Goal: Task Accomplishment & Management: Complete application form

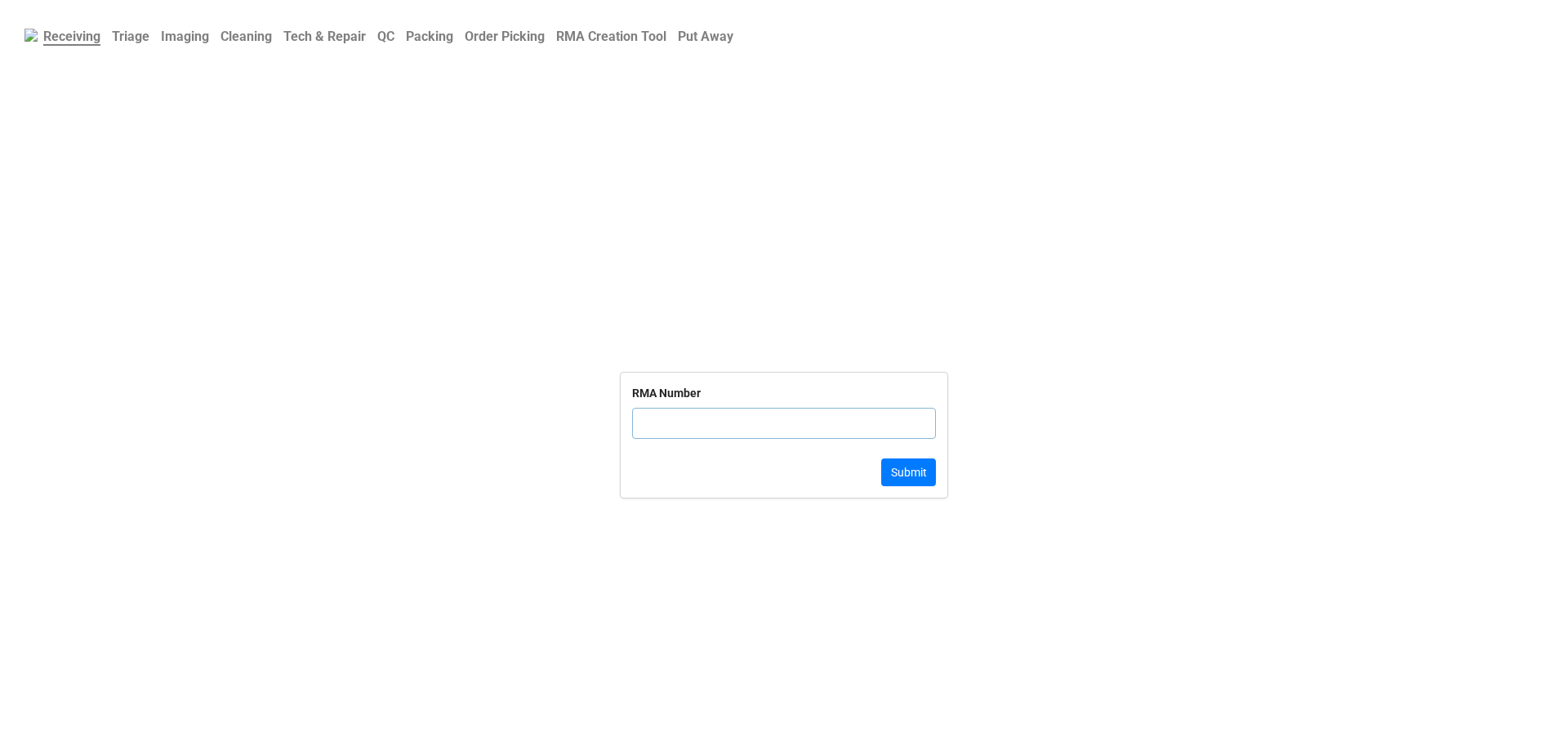
click at [133, 35] on b "Triage" at bounding box center [131, 36] width 37 height 15
click at [693, 453] on input "text" at bounding box center [784, 443] width 303 height 31
paste input "CP3G503"
type input "CP3G503"
click button "Search" at bounding box center [908, 491] width 54 height 28
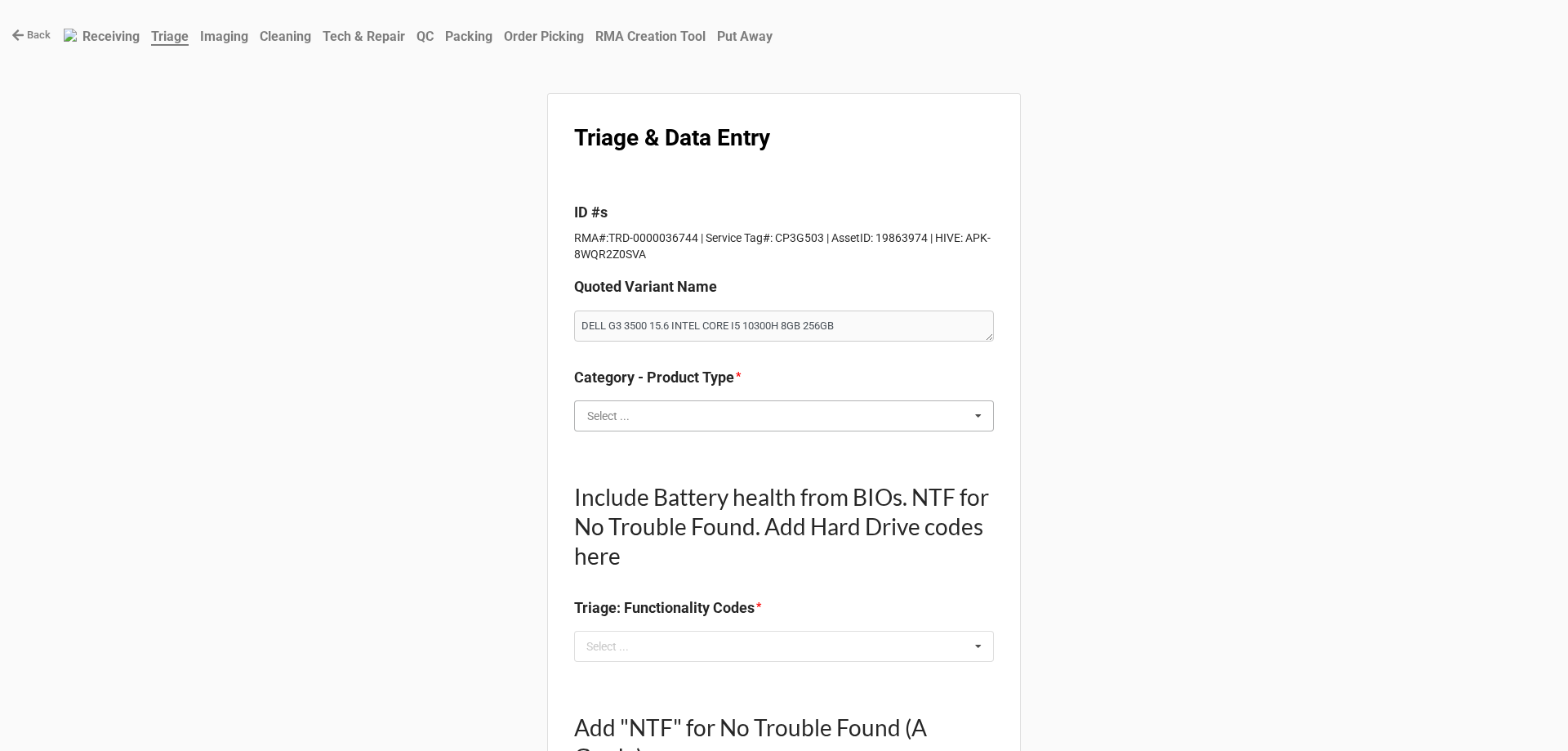
click at [678, 426] on input "text" at bounding box center [784, 416] width 418 height 30
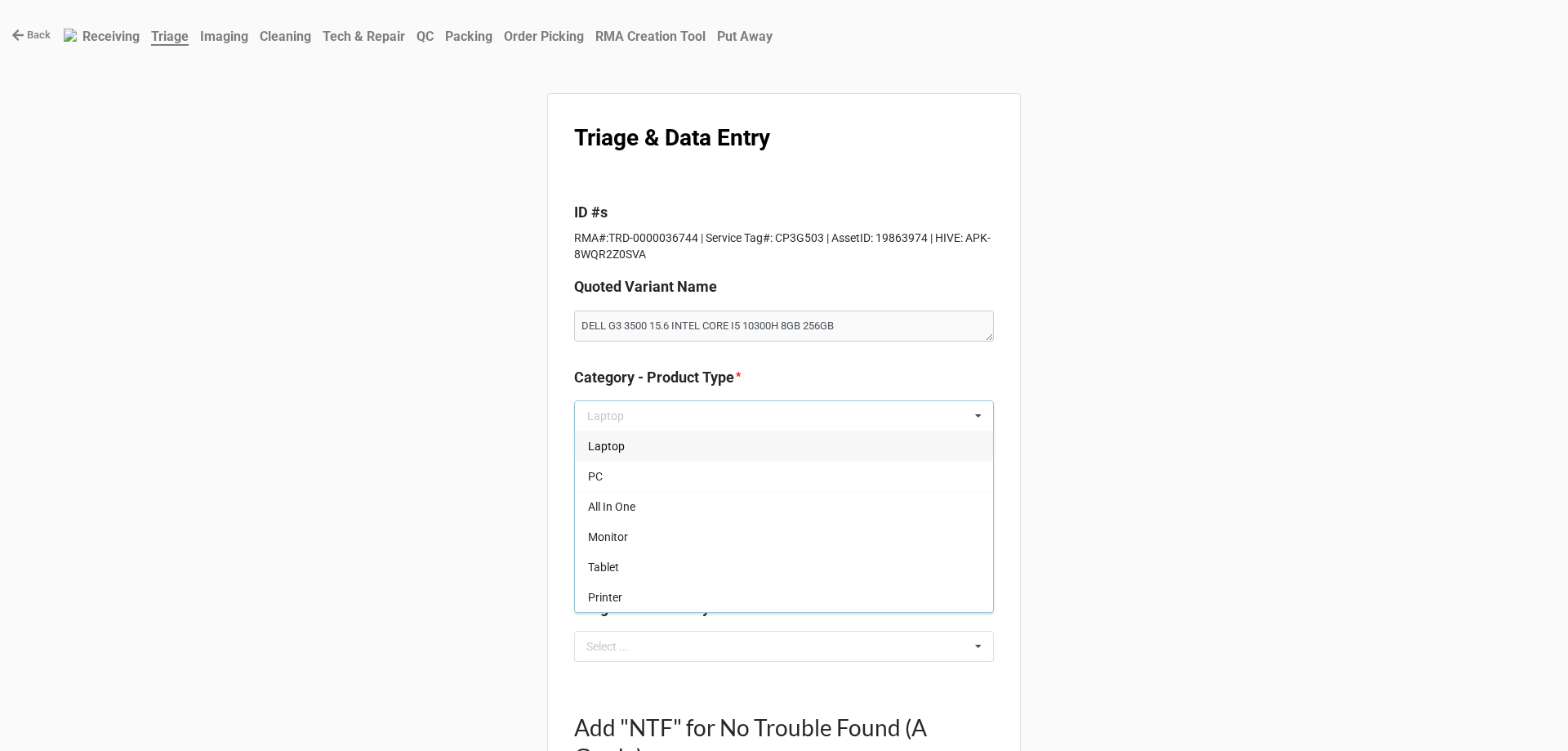
click at [695, 443] on div "Laptop" at bounding box center [784, 445] width 418 height 30
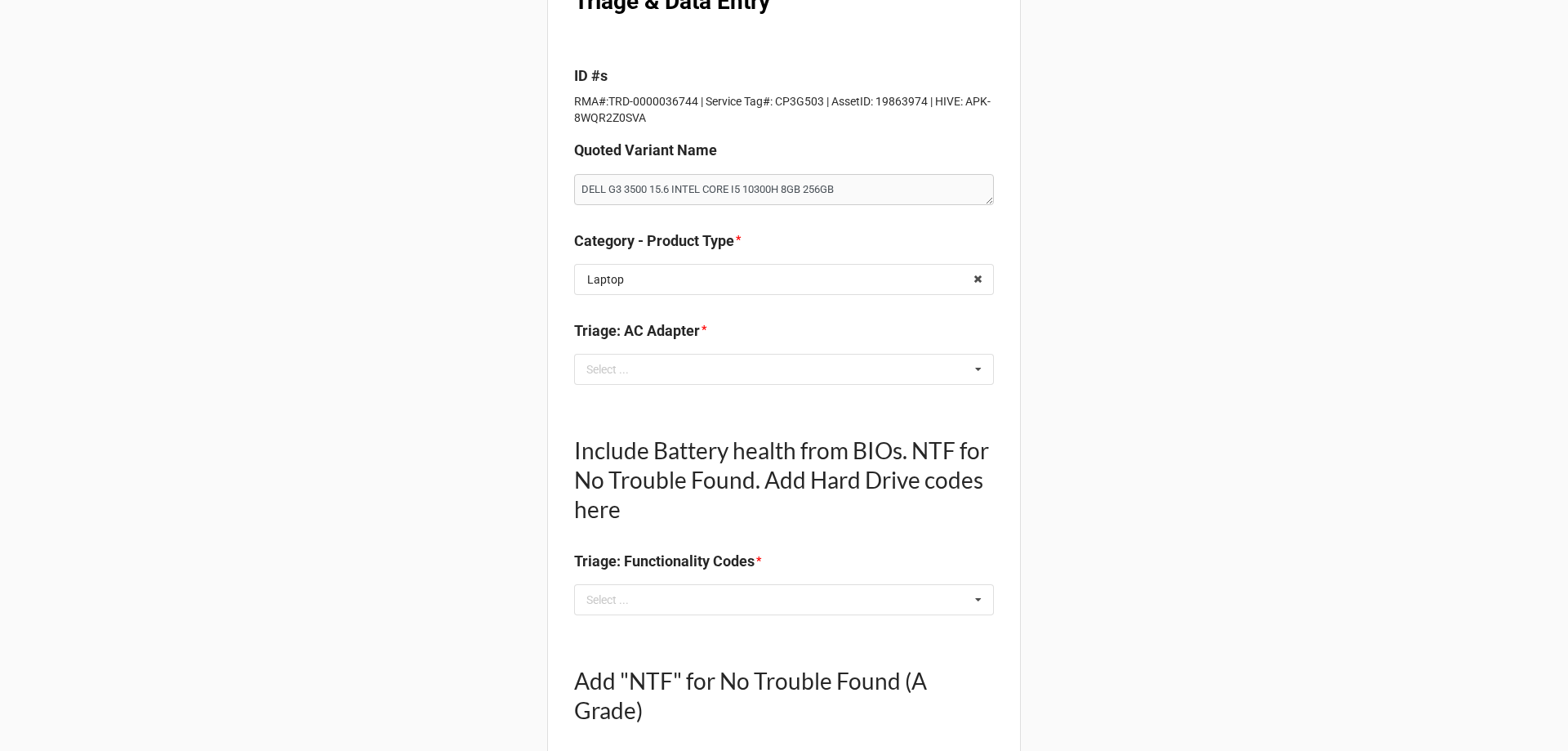
scroll to position [163, 0]
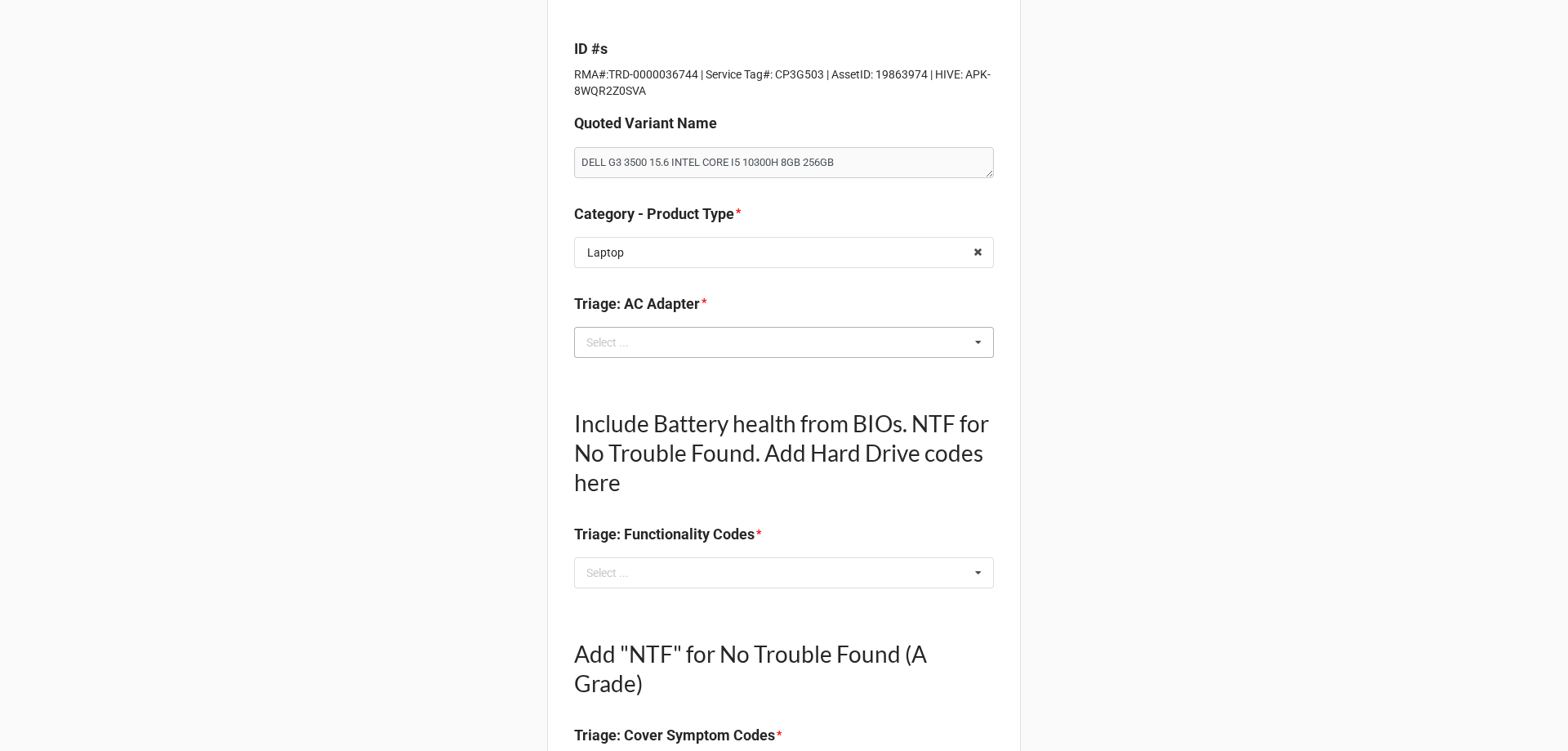
click at [658, 354] on div "Select ... No results found." at bounding box center [784, 342] width 420 height 31
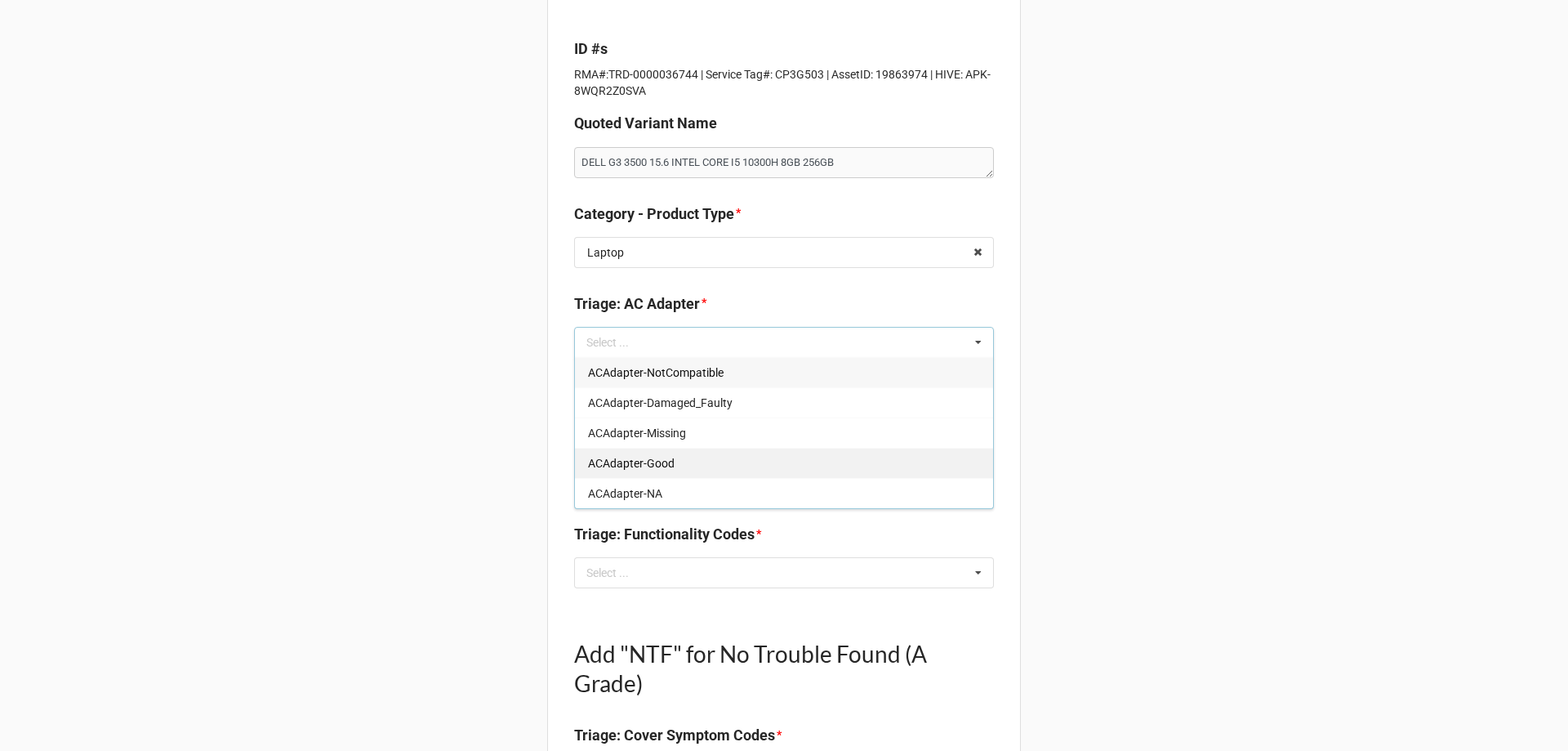
click at [652, 466] on span "ACAdapter-Good" at bounding box center [631, 463] width 86 height 13
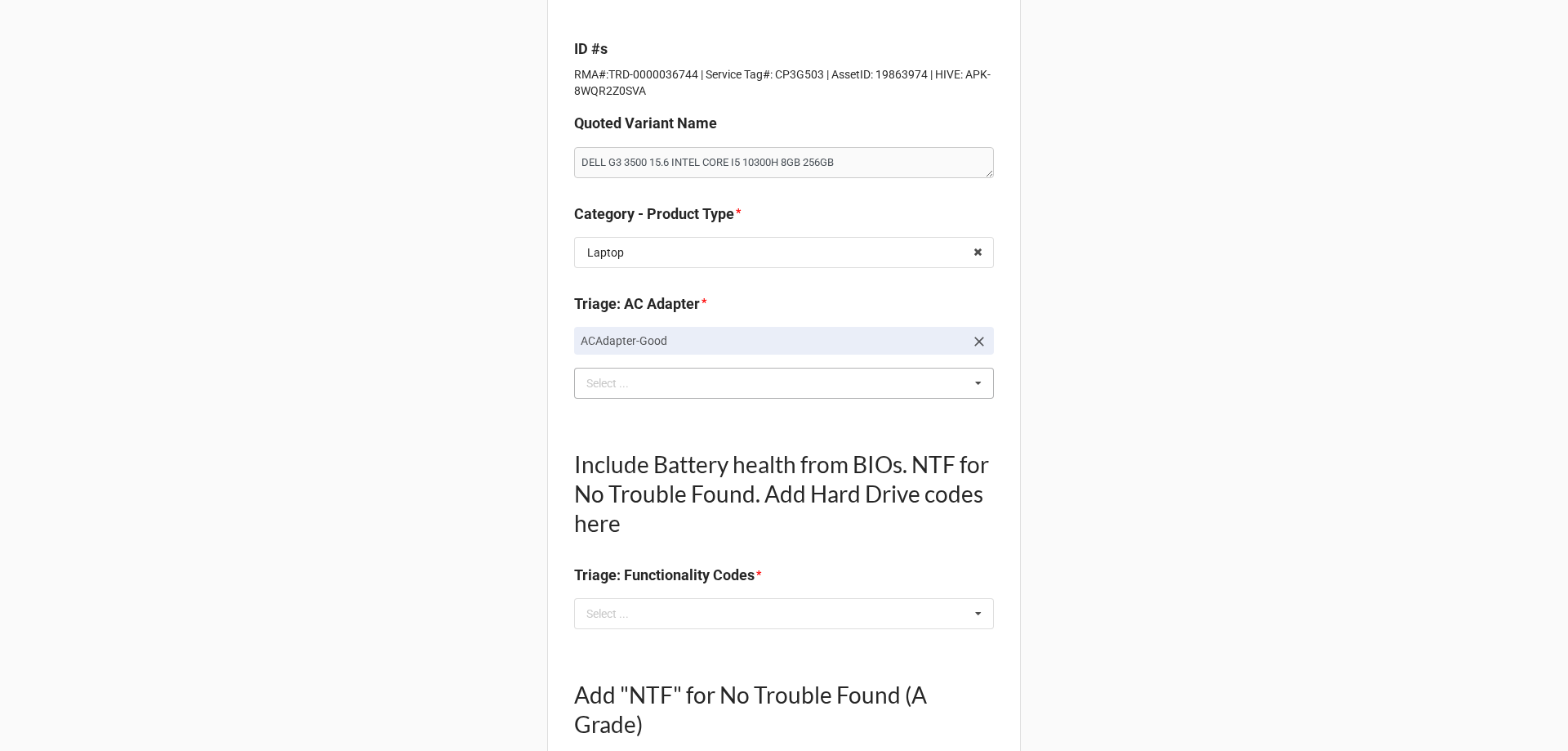
drag, startPoint x: 466, startPoint y: 434, endPoint x: 655, endPoint y: 445, distance: 189.3
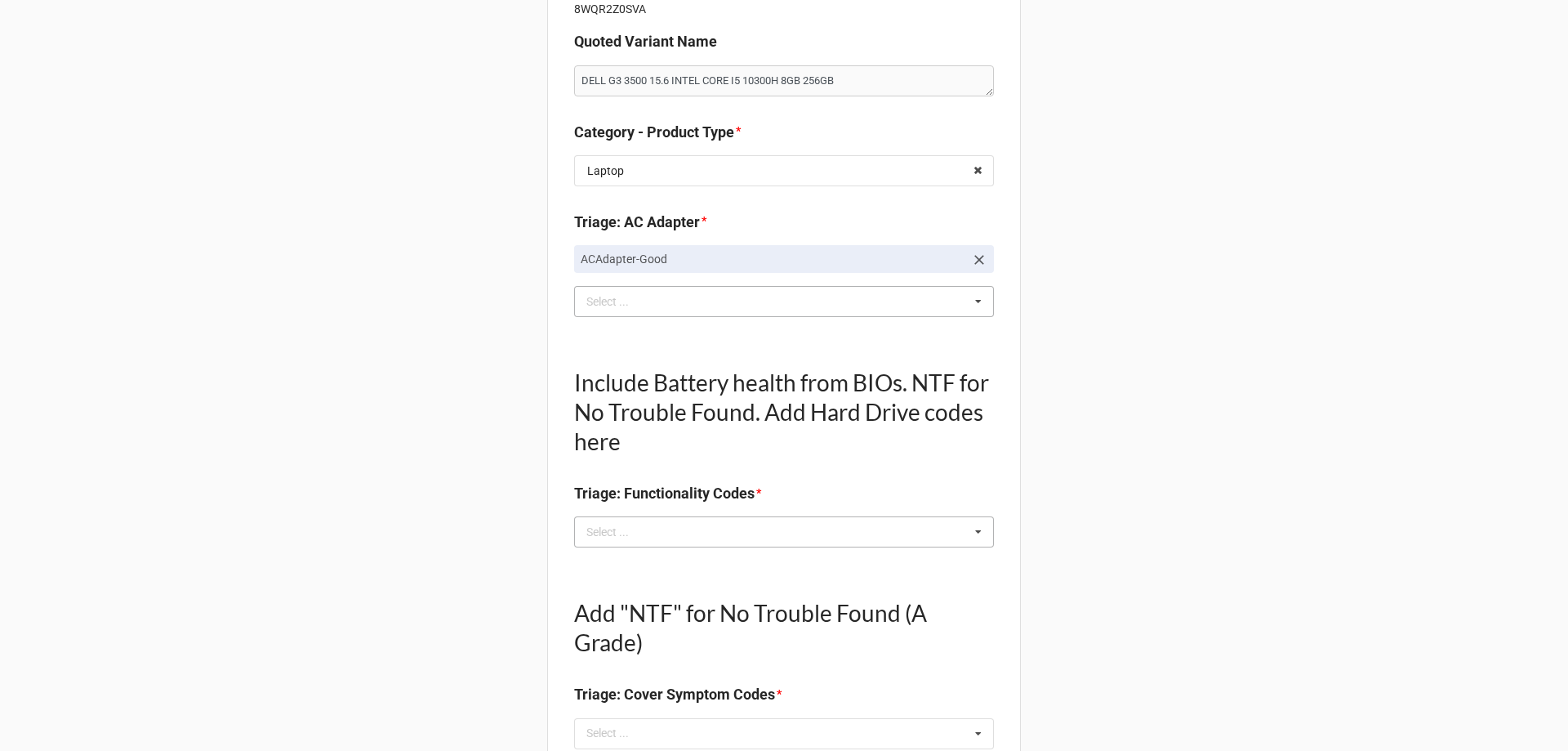
click at [635, 522] on div "Select ..." at bounding box center [616, 532] width 70 height 19
type textarea "x"
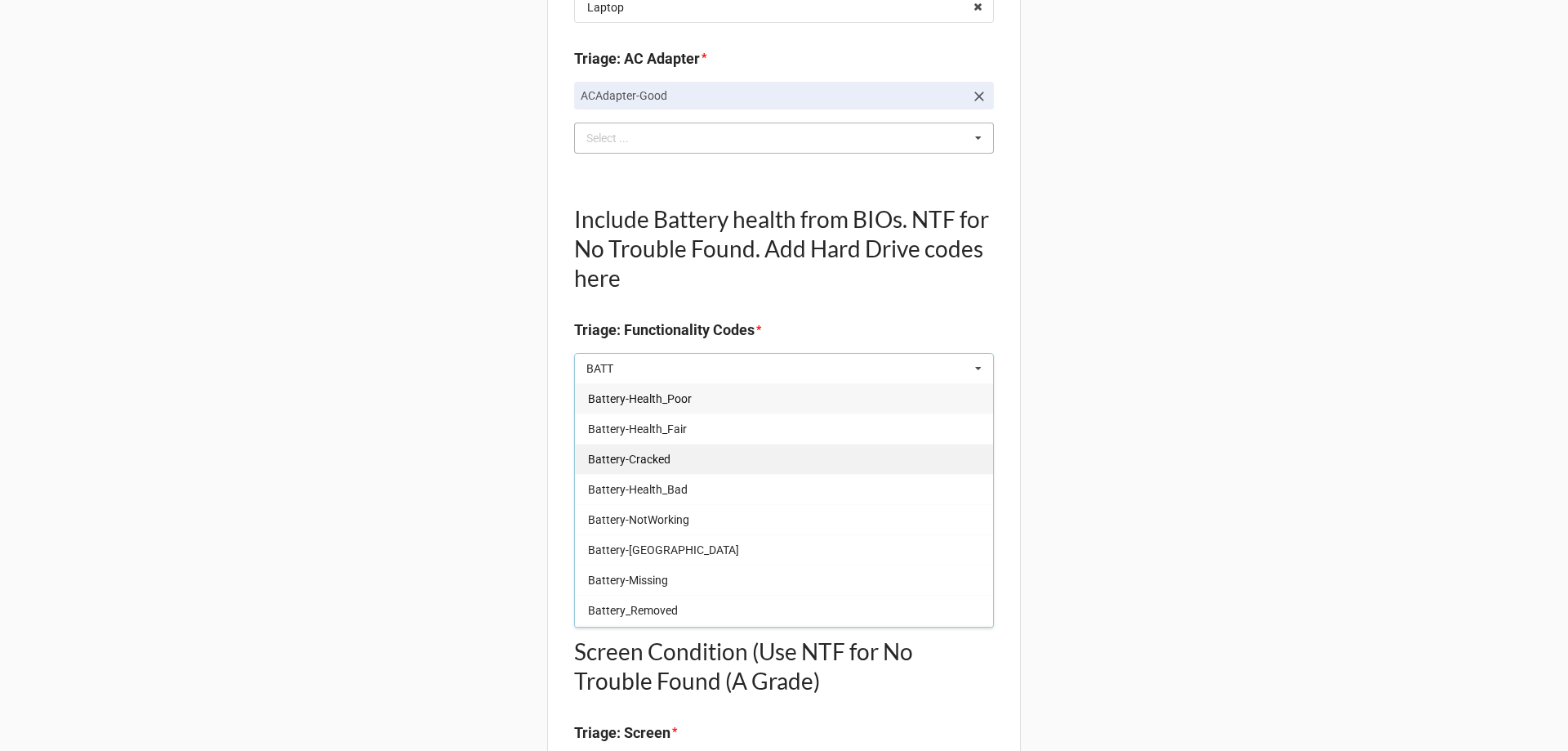
scroll to position [490, 0]
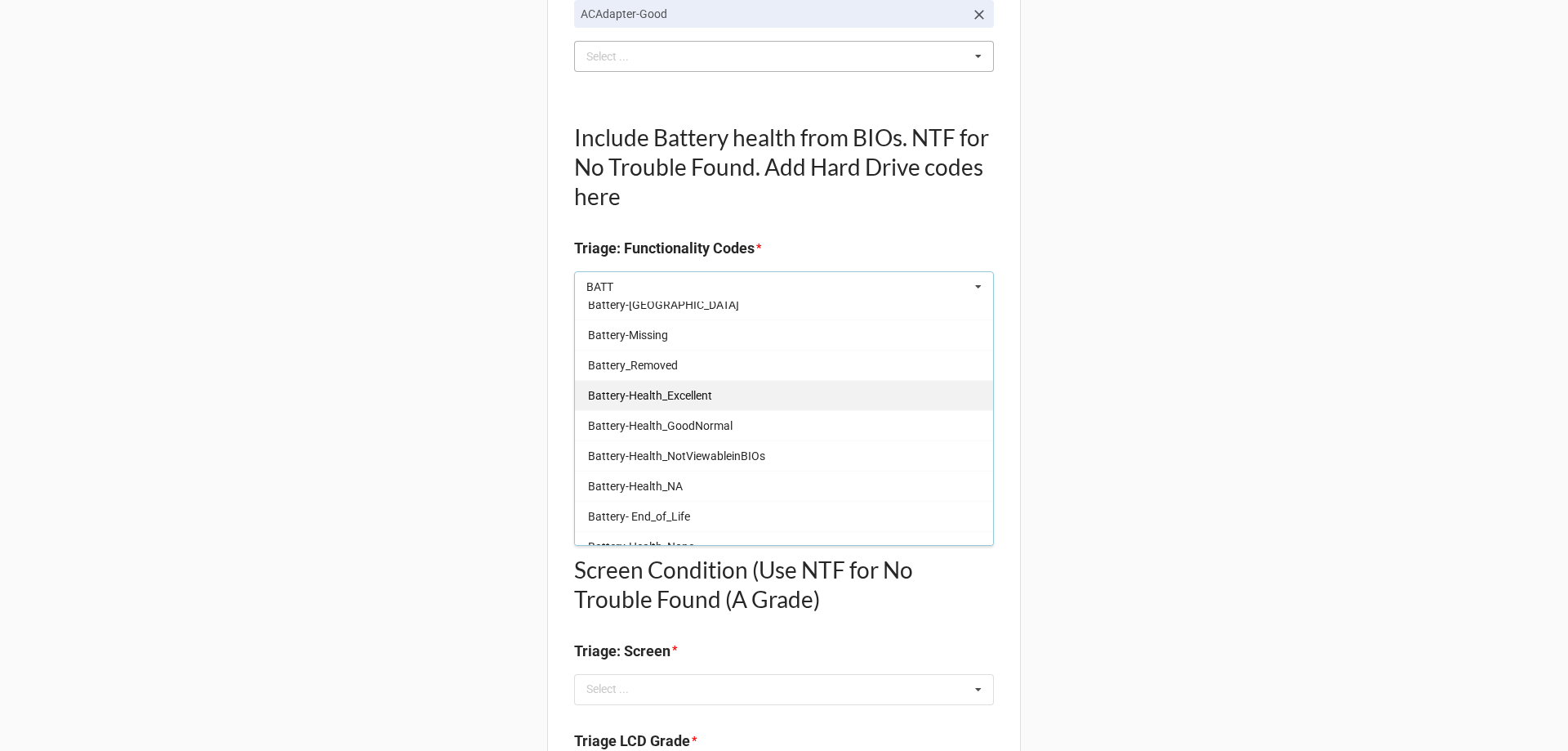
type input "BATT"
click at [691, 396] on span "Battery-Health_Excellent" at bounding box center [649, 396] width 124 height 13
type textarea "x"
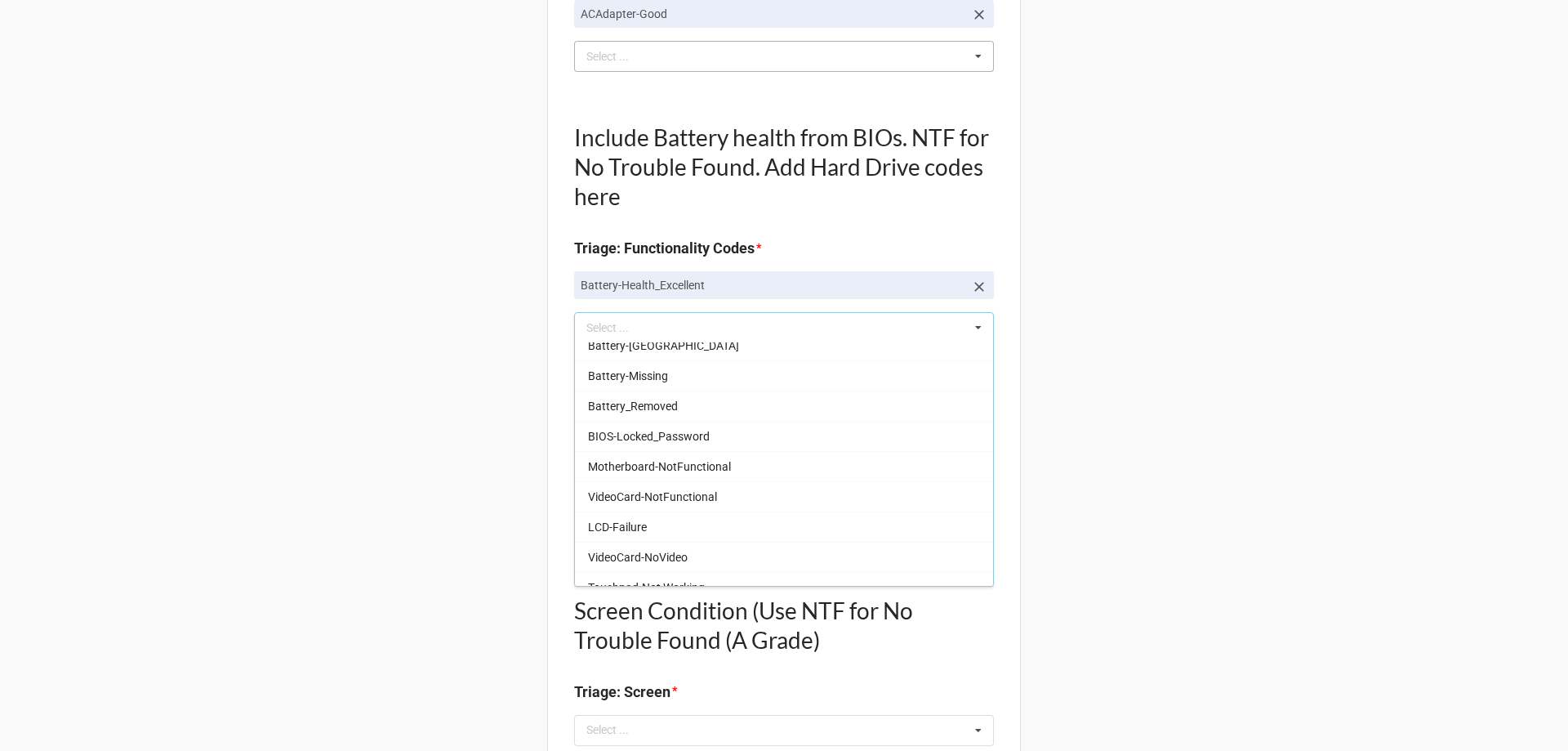
click at [468, 391] on div "Back Receiving Triage Imaging Cleaning Tech & Repair QC Packing Order Picking R…" at bounding box center [784, 734] width 1568 height 2448
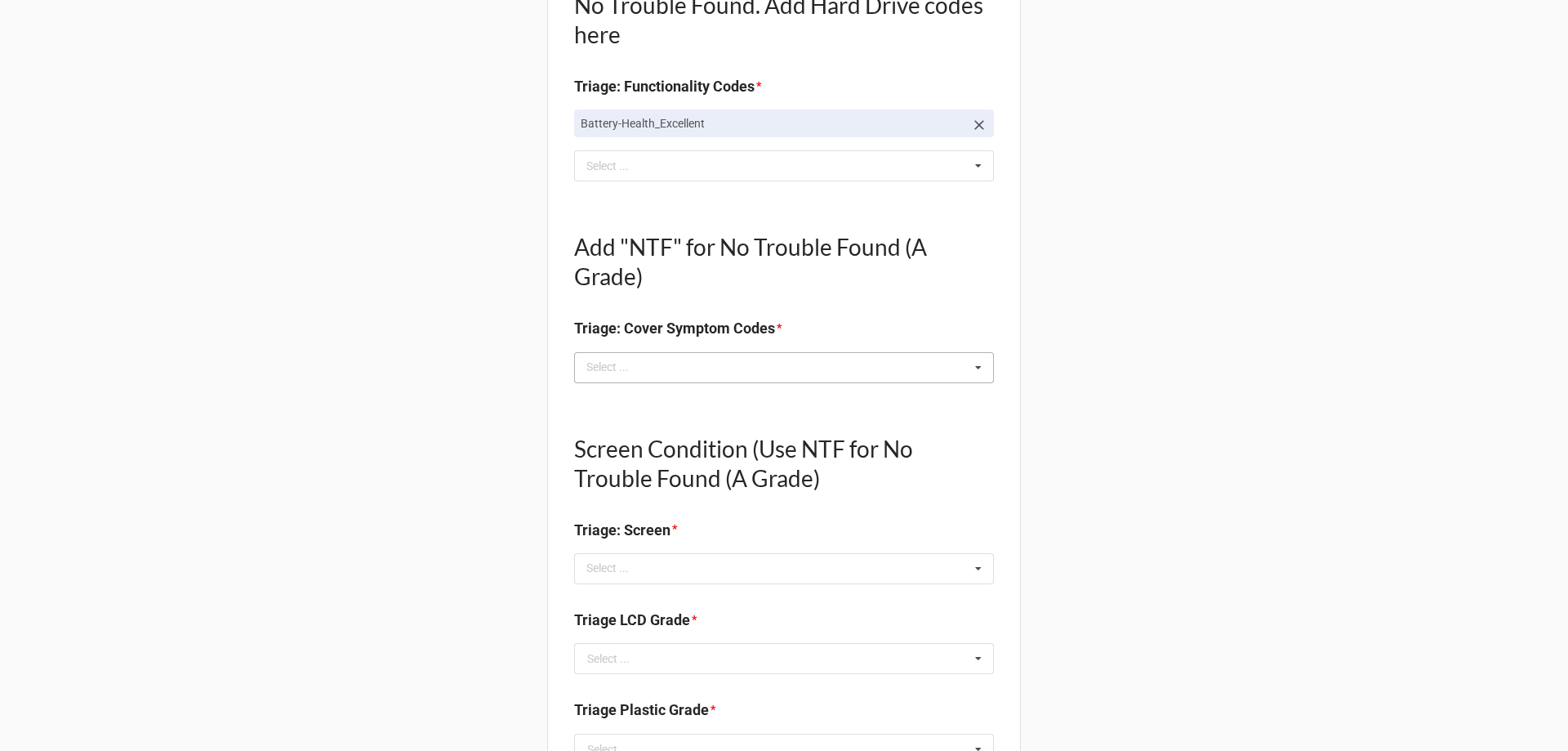
scroll to position [653, 0]
click at [637, 372] on div "Select ..." at bounding box center [616, 366] width 70 height 19
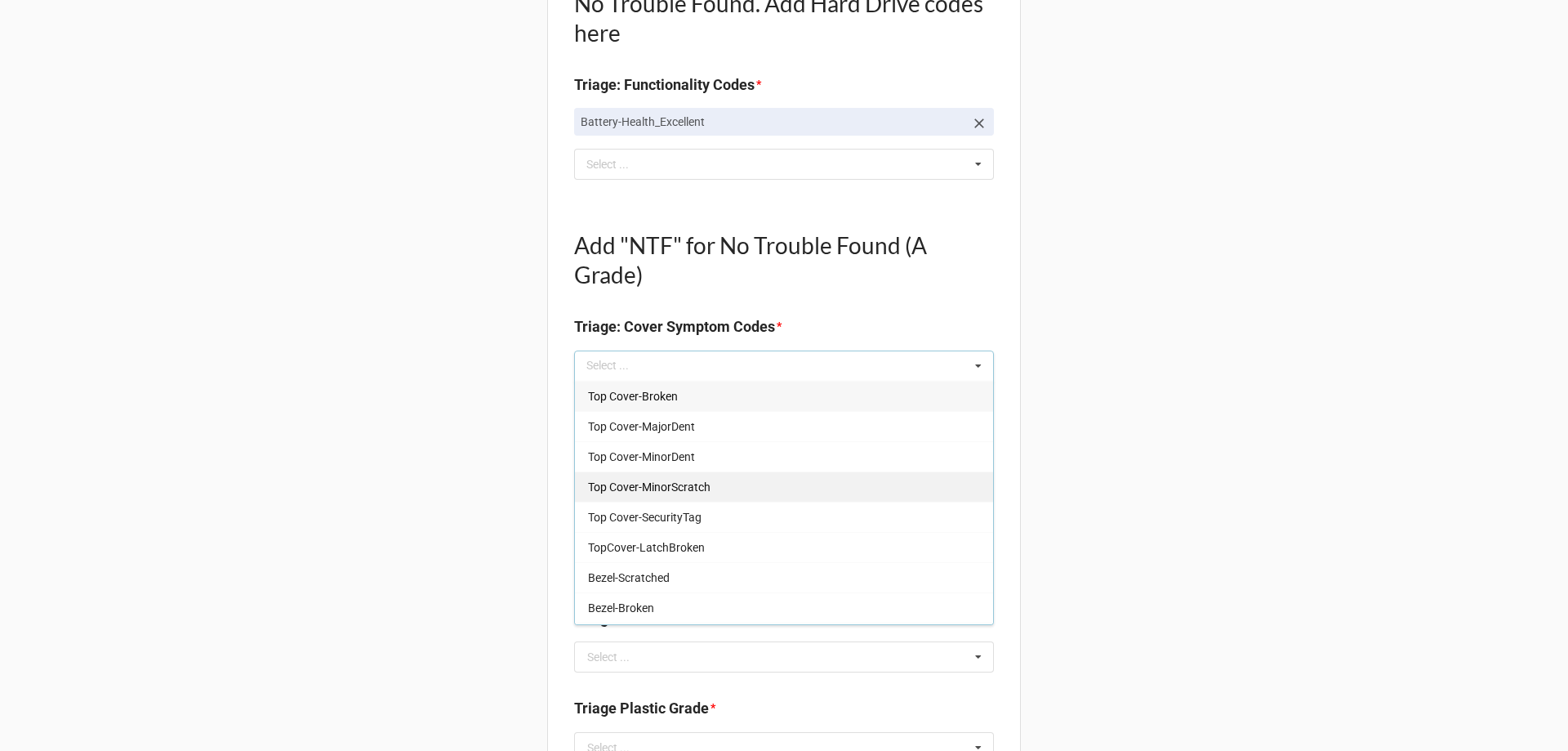
click at [656, 483] on span "Top Cover-MinorScratch" at bounding box center [649, 487] width 123 height 13
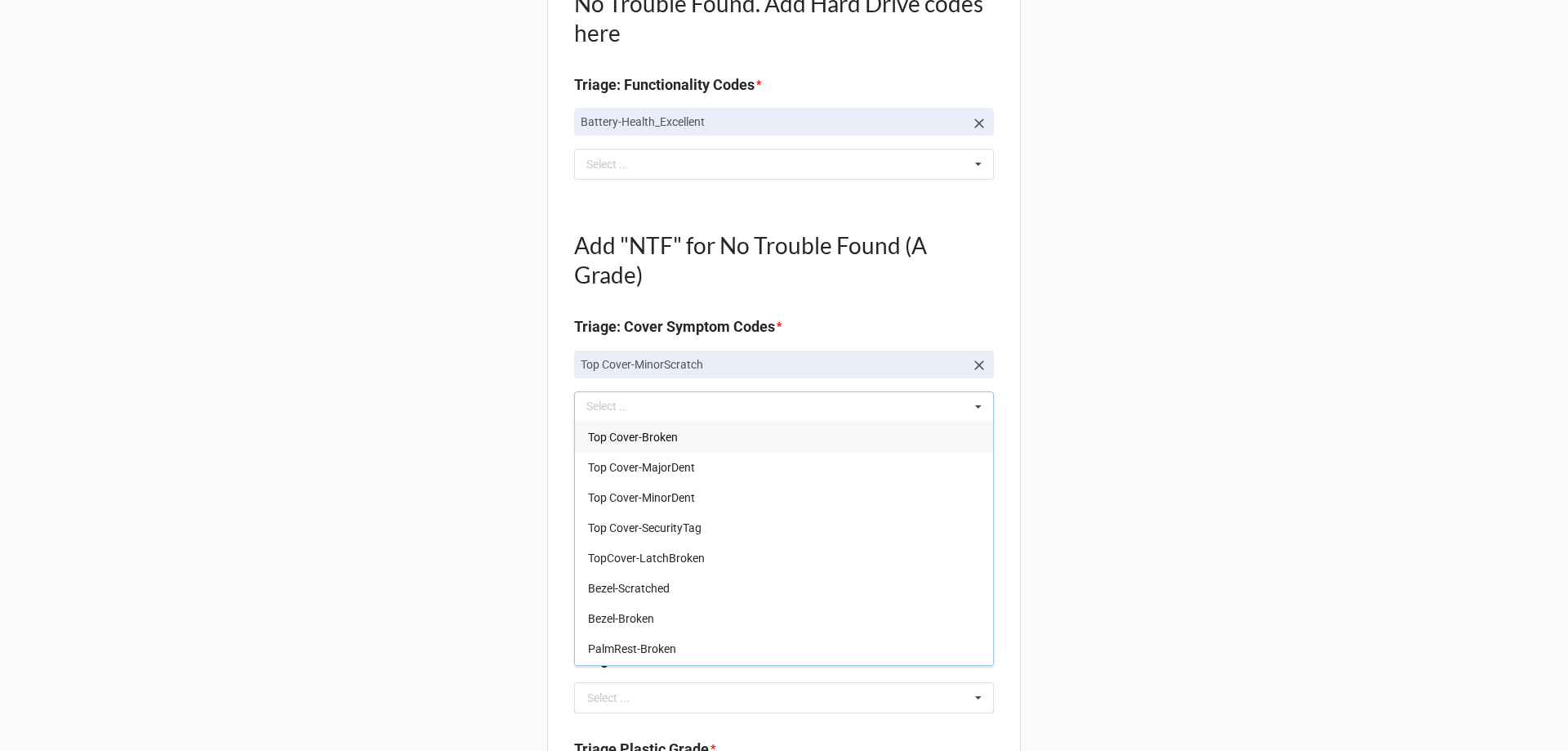
click at [397, 460] on div "Back Receiving Triage Imaging Cleaning Tech & Repair QC Packing Order Picking R…" at bounding box center [784, 591] width 1568 height 2488
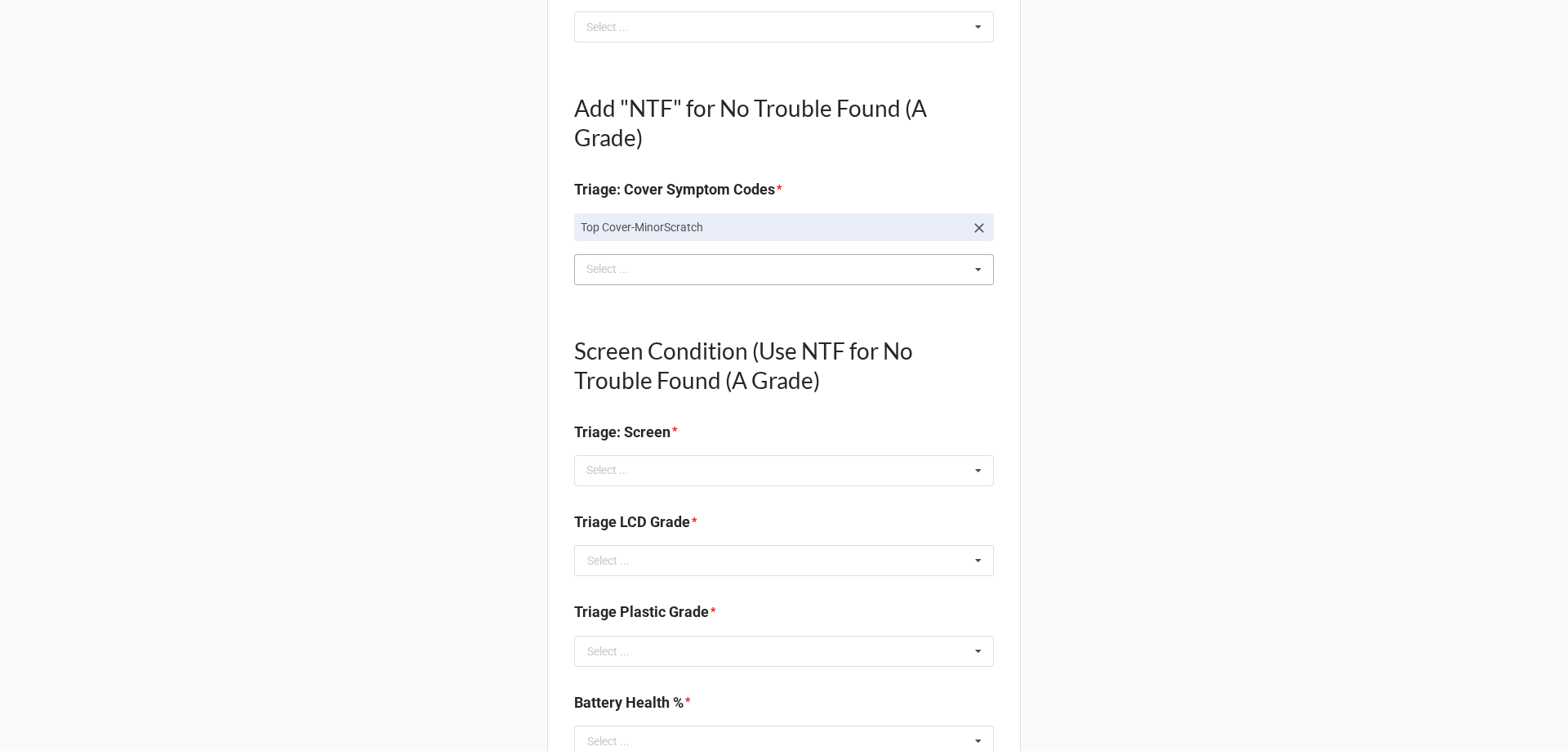
scroll to position [816, 0]
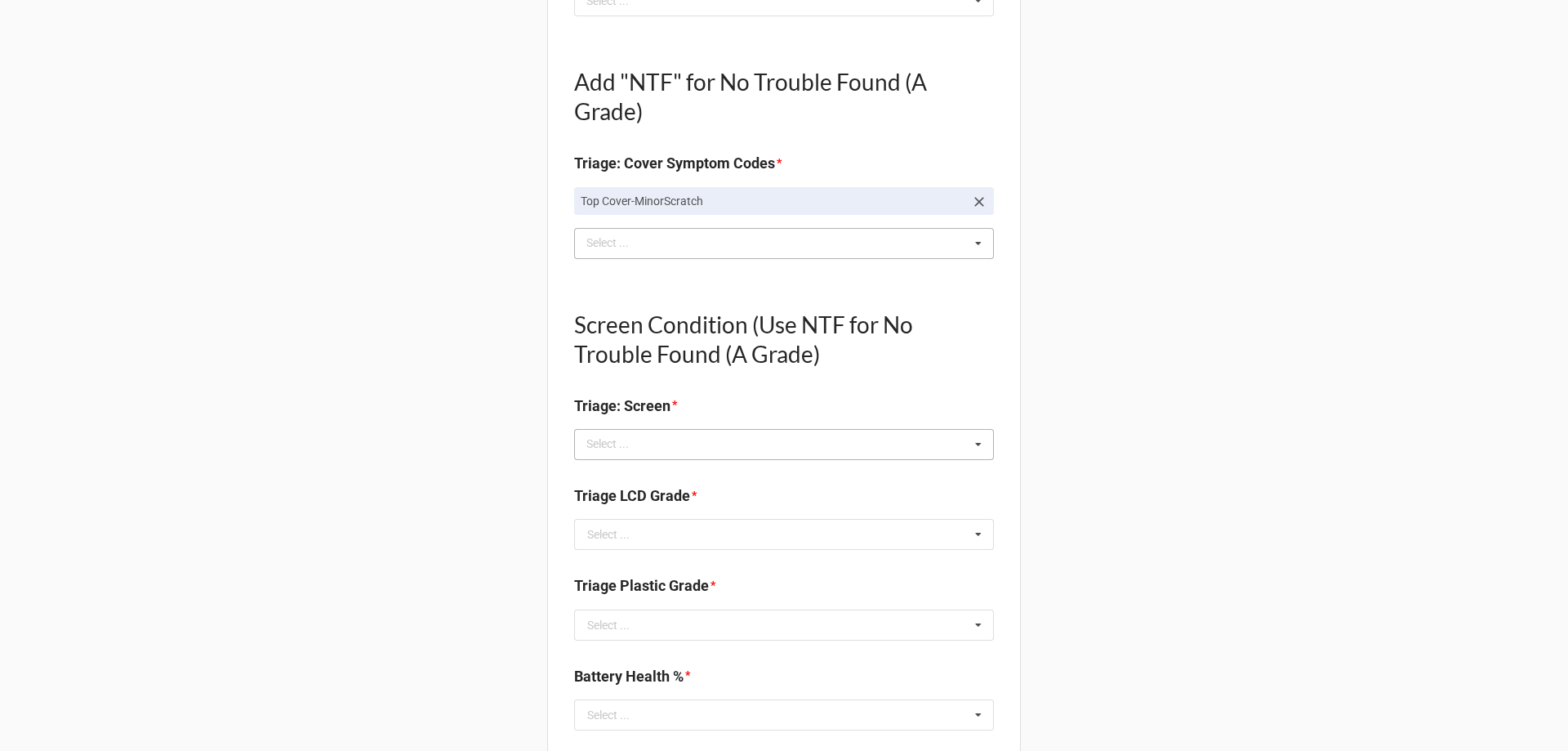
click at [678, 451] on div "Select ... No results found." at bounding box center [784, 444] width 420 height 31
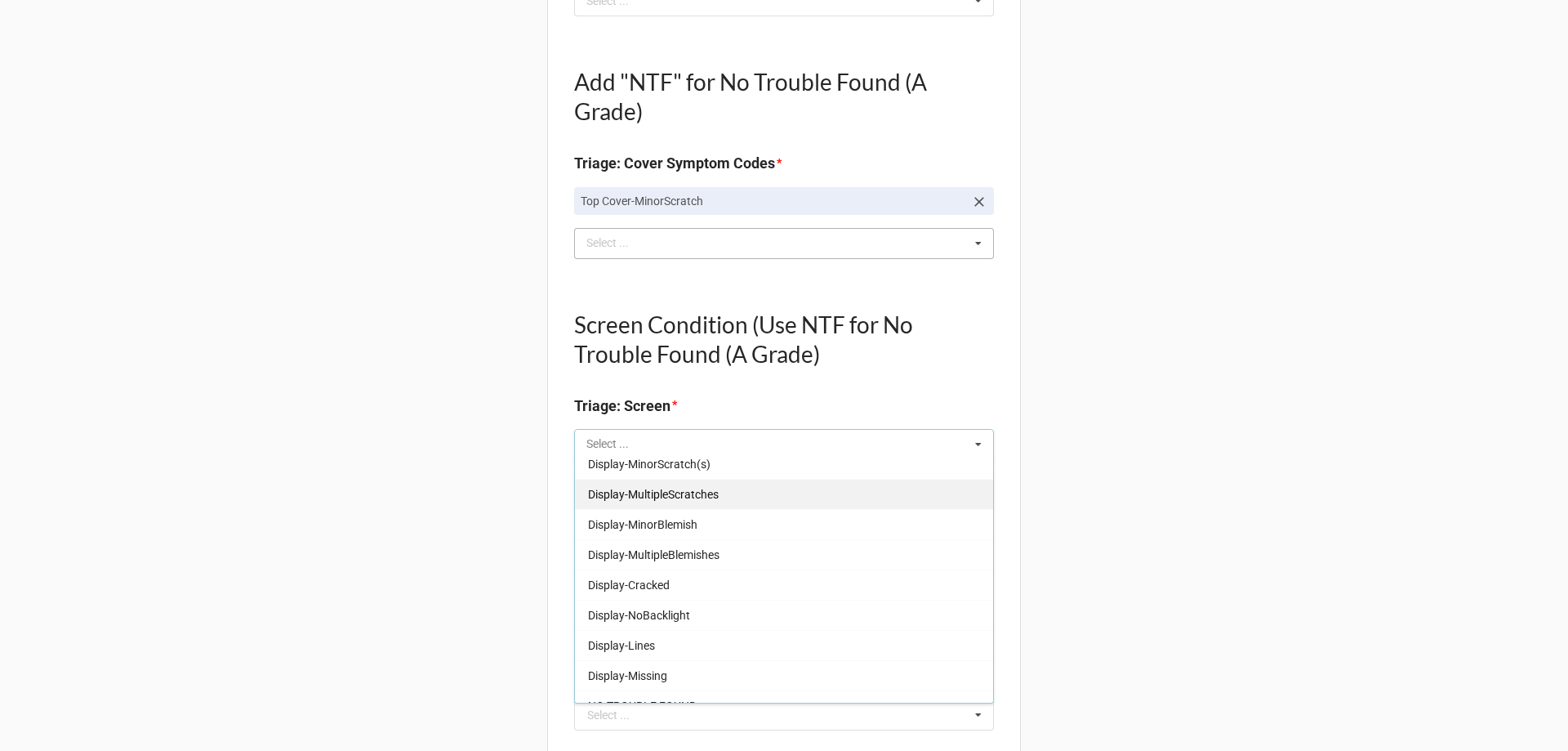
scroll to position [270, 0]
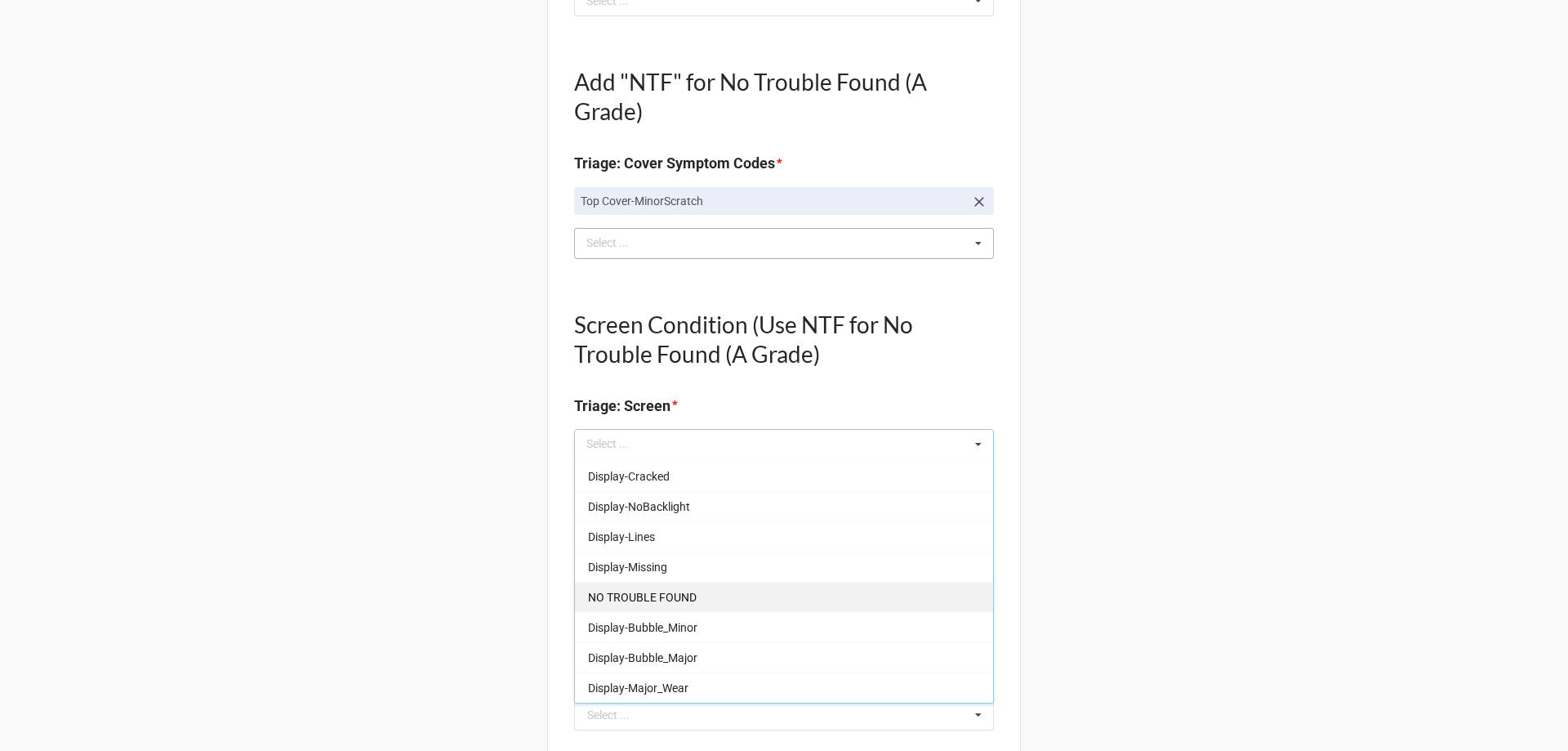
click at [670, 597] on span "NO TROUBLE FOUND" at bounding box center [641, 597] width 109 height 13
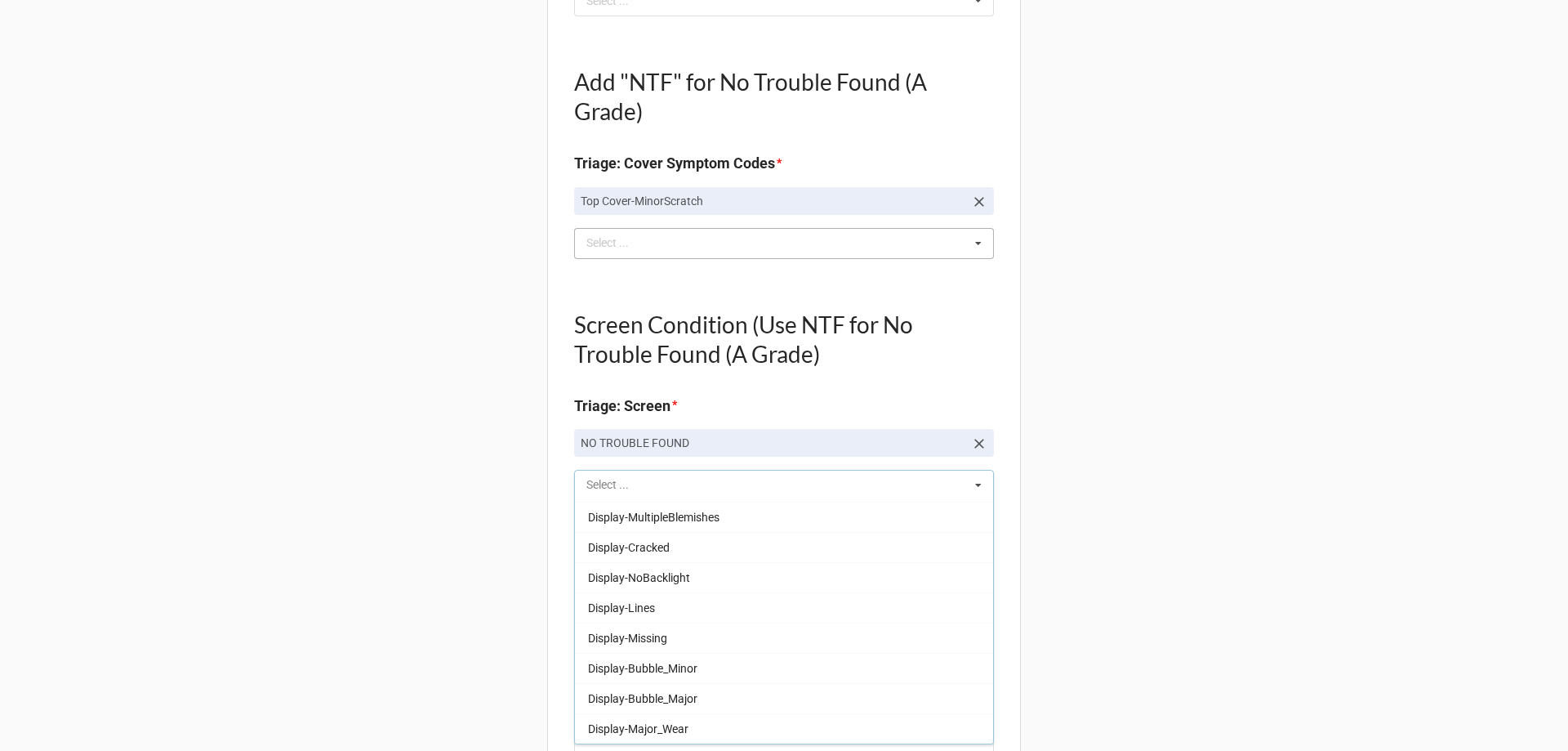
scroll to position [240, 0]
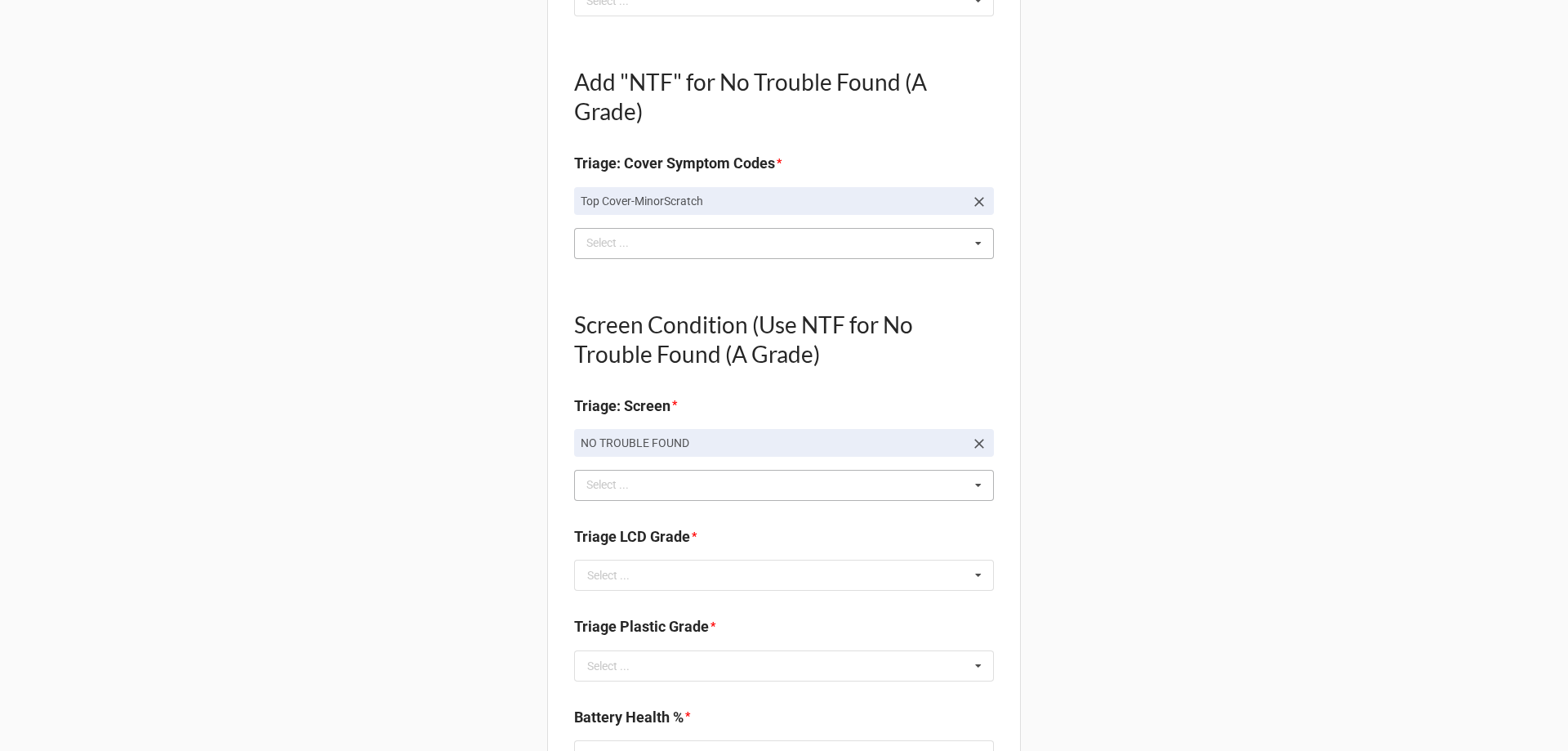
click at [443, 540] on div "Back Receiving Triage Imaging Cleaning Tech & Repair QC Packing Order Picking R…" at bounding box center [784, 448] width 1568 height 2530
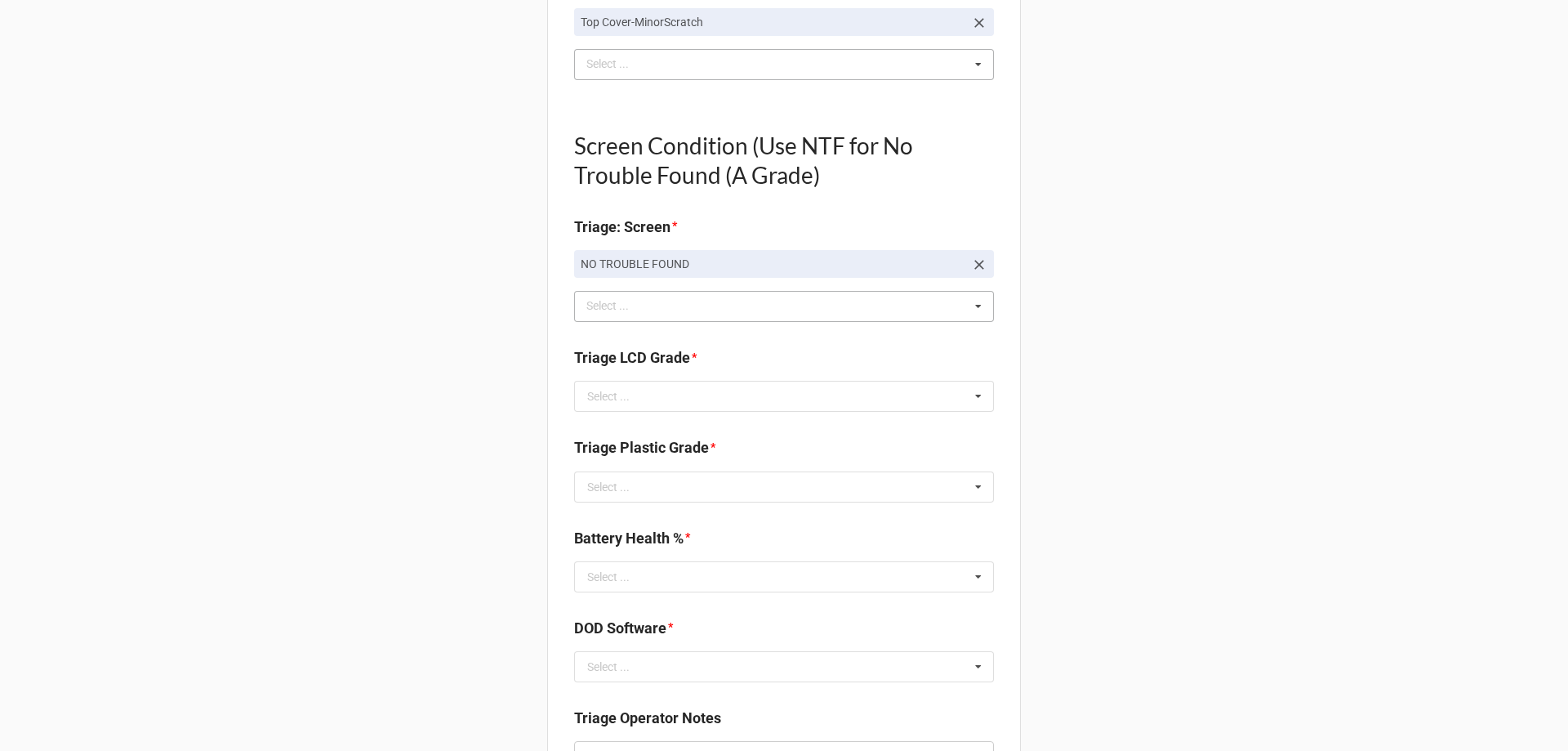
scroll to position [1144, 0]
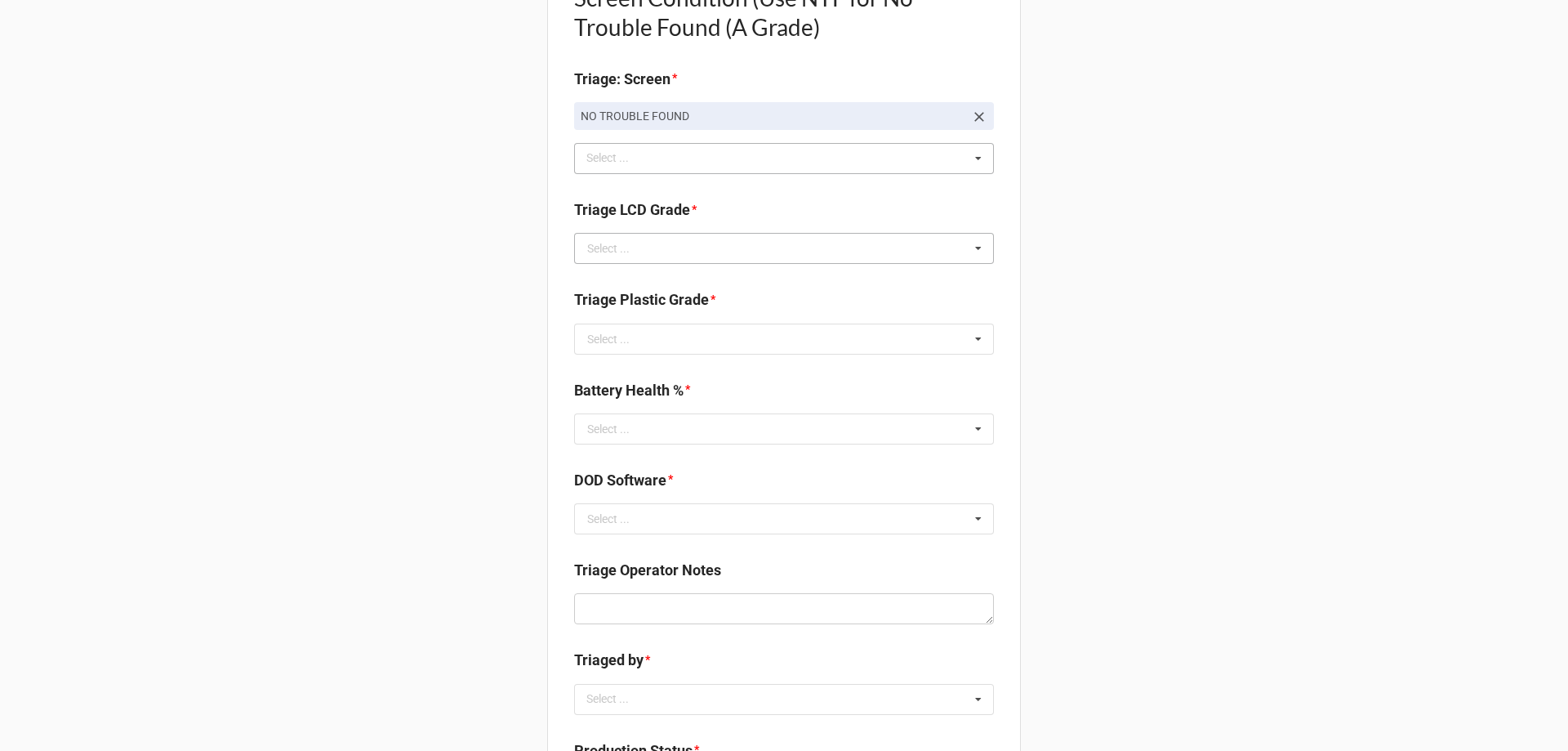
click at [590, 247] on div "Select ..." at bounding box center [608, 249] width 42 height 12
click at [600, 282] on div "A" at bounding box center [784, 278] width 418 height 30
click at [674, 347] on input "text" at bounding box center [784, 339] width 418 height 30
click at [657, 396] on div "B" at bounding box center [784, 399] width 418 height 30
type textarea "x"
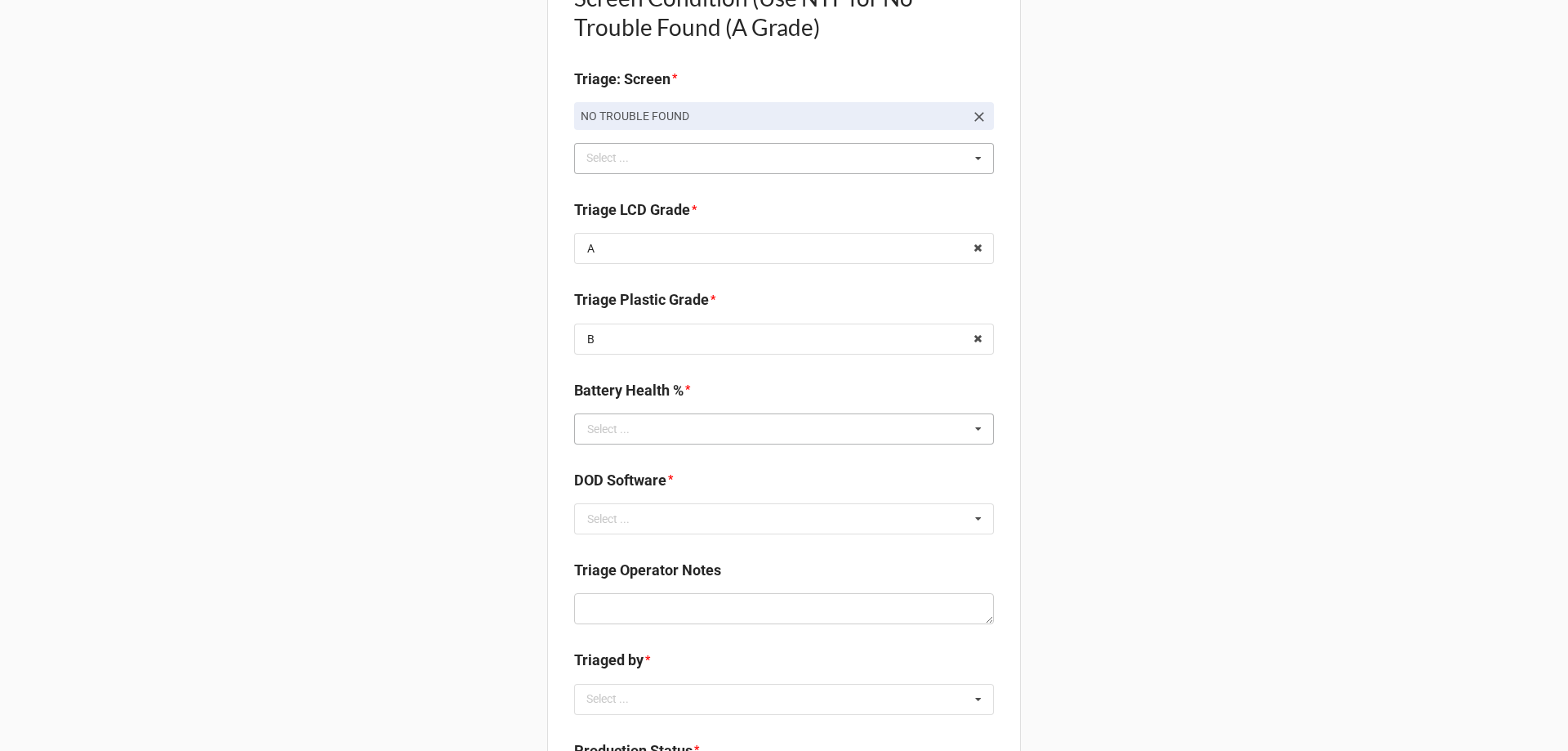
click at [663, 444] on div "Select ... 0% 1% 2% 3% 4% 5% 6% 7% 8% 9% 10% 11% 12% 13% 14% 15% 16% 17% 18% 19…" at bounding box center [784, 428] width 420 height 31
type input "93"
click at [607, 462] on div "93%" at bounding box center [784, 458] width 418 height 30
type textarea "x"
click at [457, 468] on div "Back Receiving Triage Imaging Cleaning Tech & Repair QC Packing Order Picking R…" at bounding box center [784, 121] width 1568 height 2530
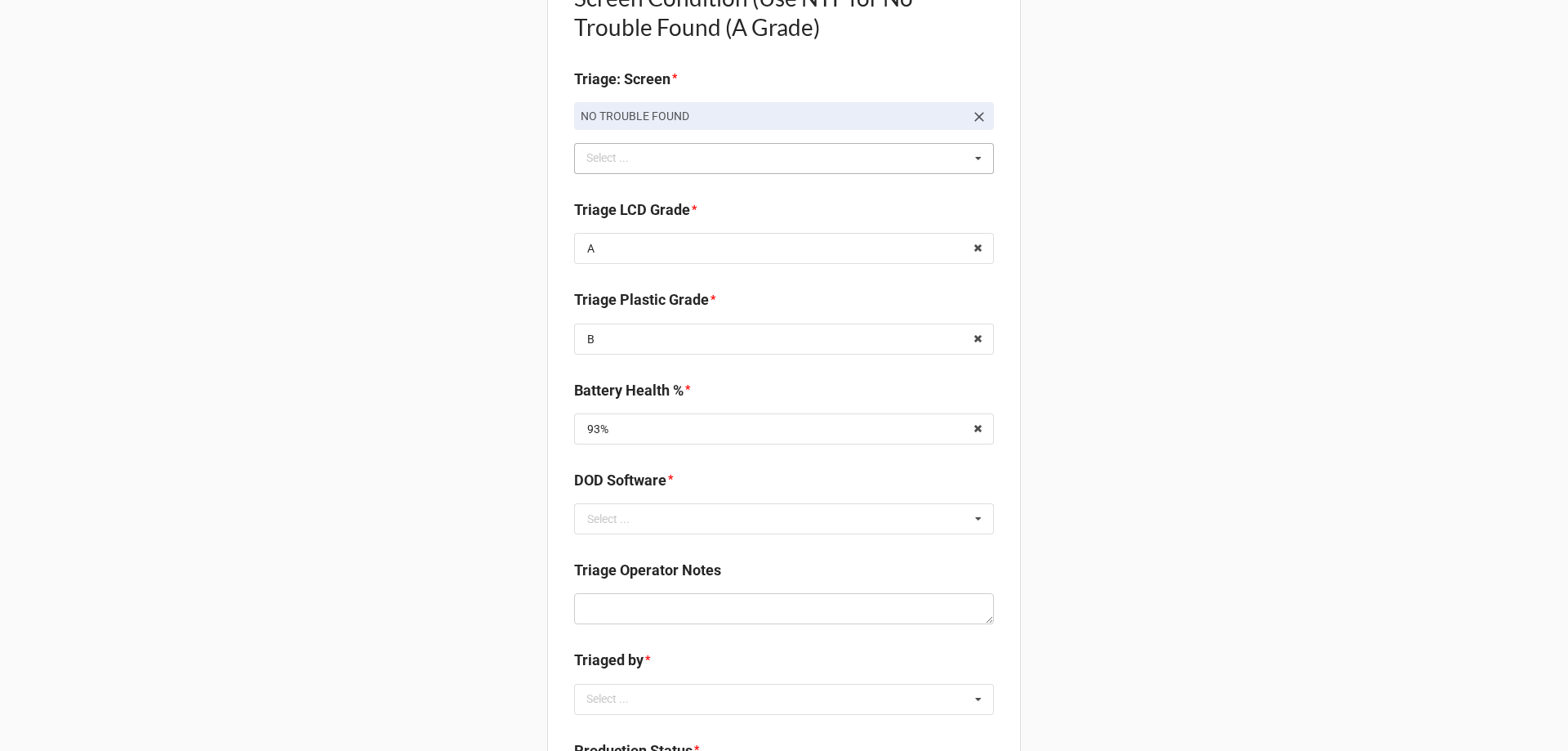
click at [650, 537] on div "DOD Software * Select ... Blancco KeyDeploy NA PC DR PENDING PowerWash SDS ZIPE…" at bounding box center [784, 507] width 420 height 77
click at [646, 521] on input "text" at bounding box center [784, 519] width 418 height 30
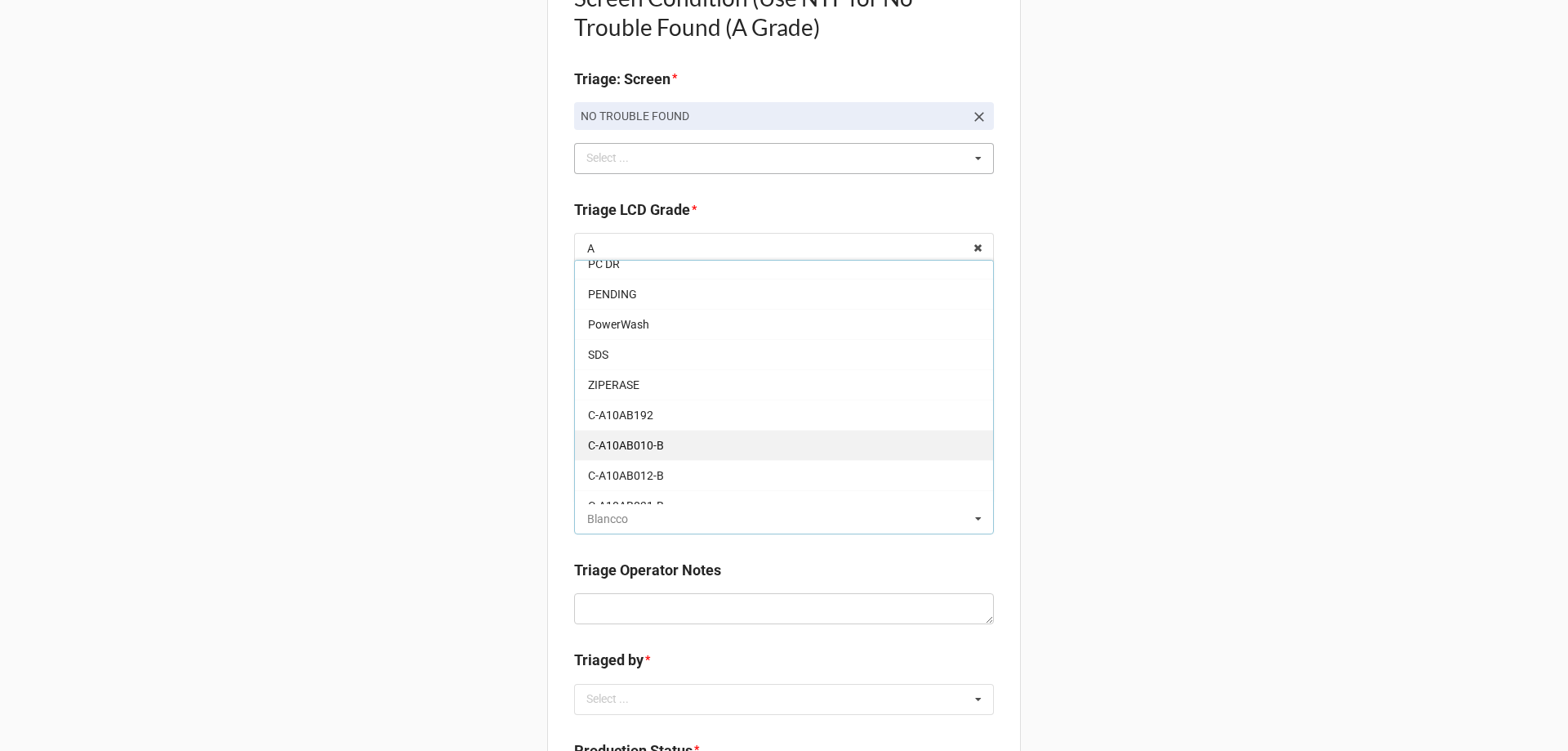
scroll to position [82, 0]
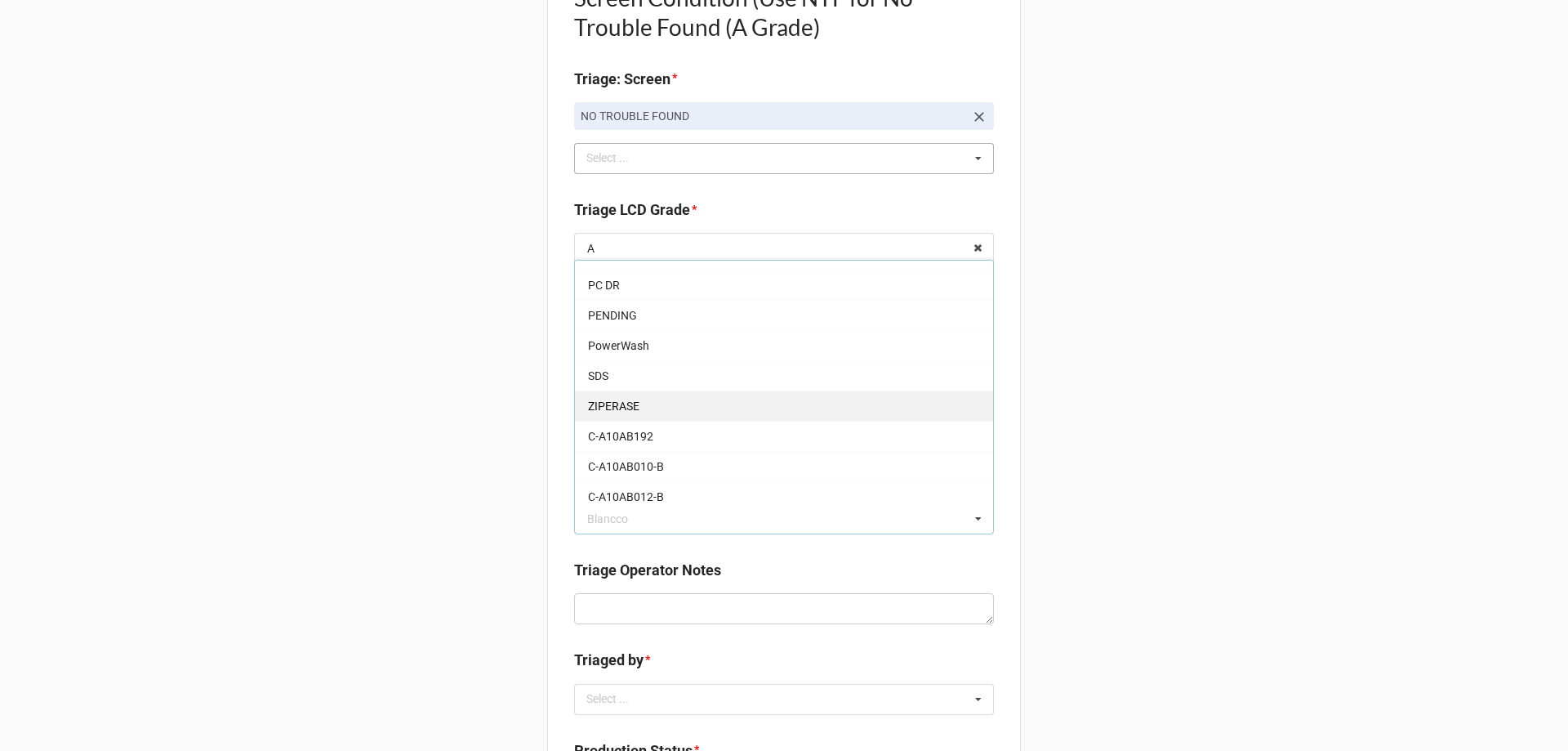
click at [618, 396] on div "ZIPERASE" at bounding box center [784, 404] width 418 height 30
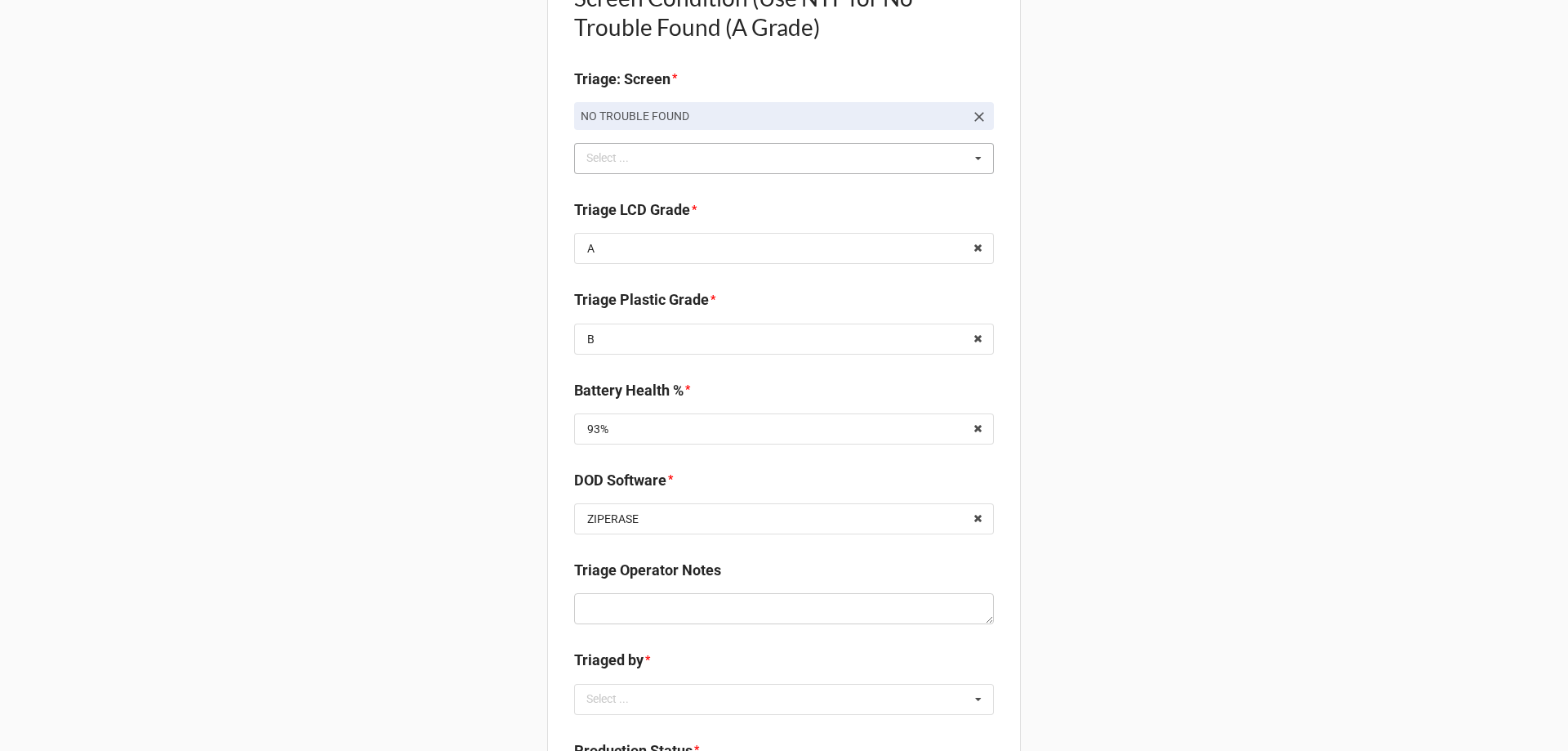
click at [409, 399] on div "Back Receiving Triage Imaging Cleaning Tech & Repair QC Packing Order Picking R…" at bounding box center [784, 121] width 1568 height 2530
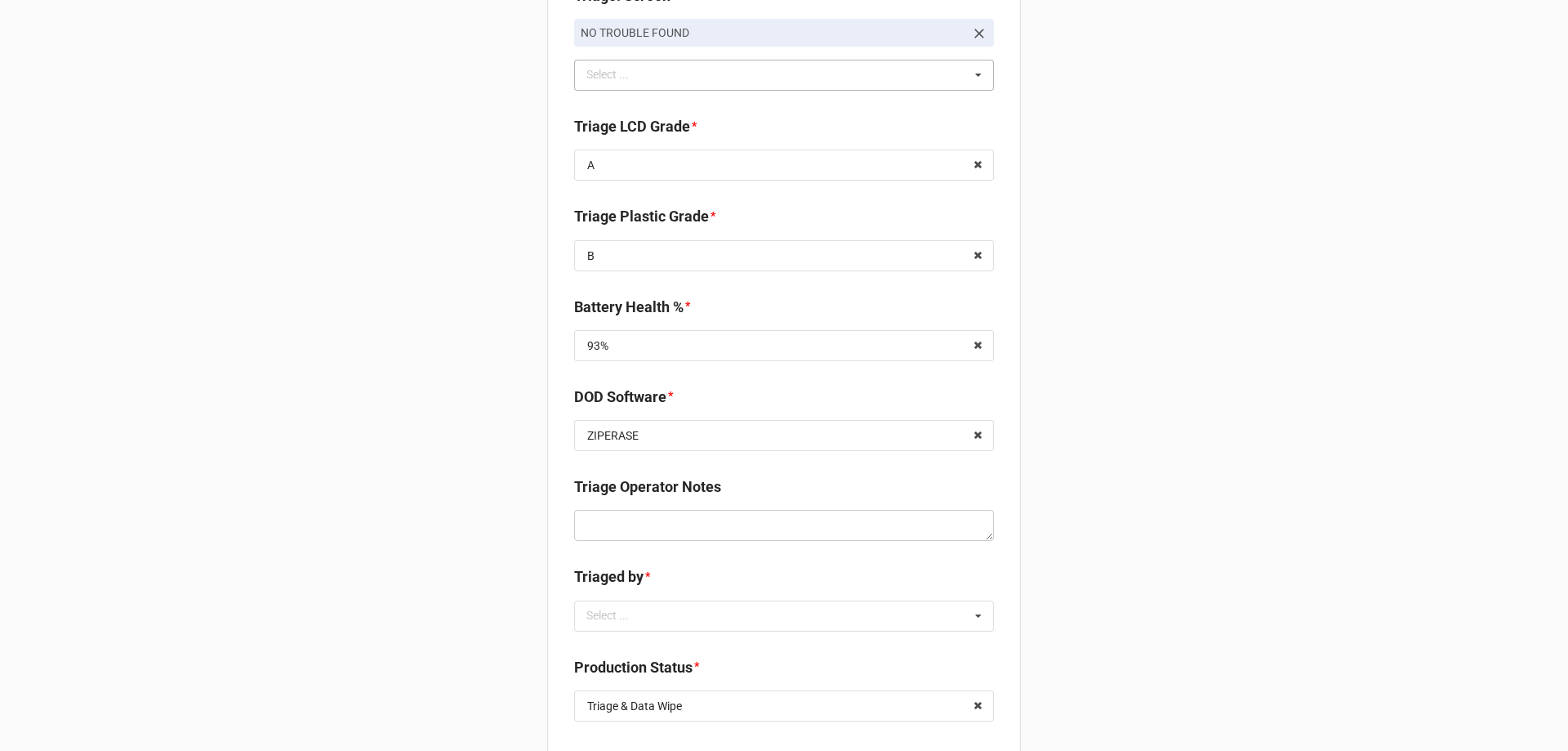
scroll to position [1389, 0]
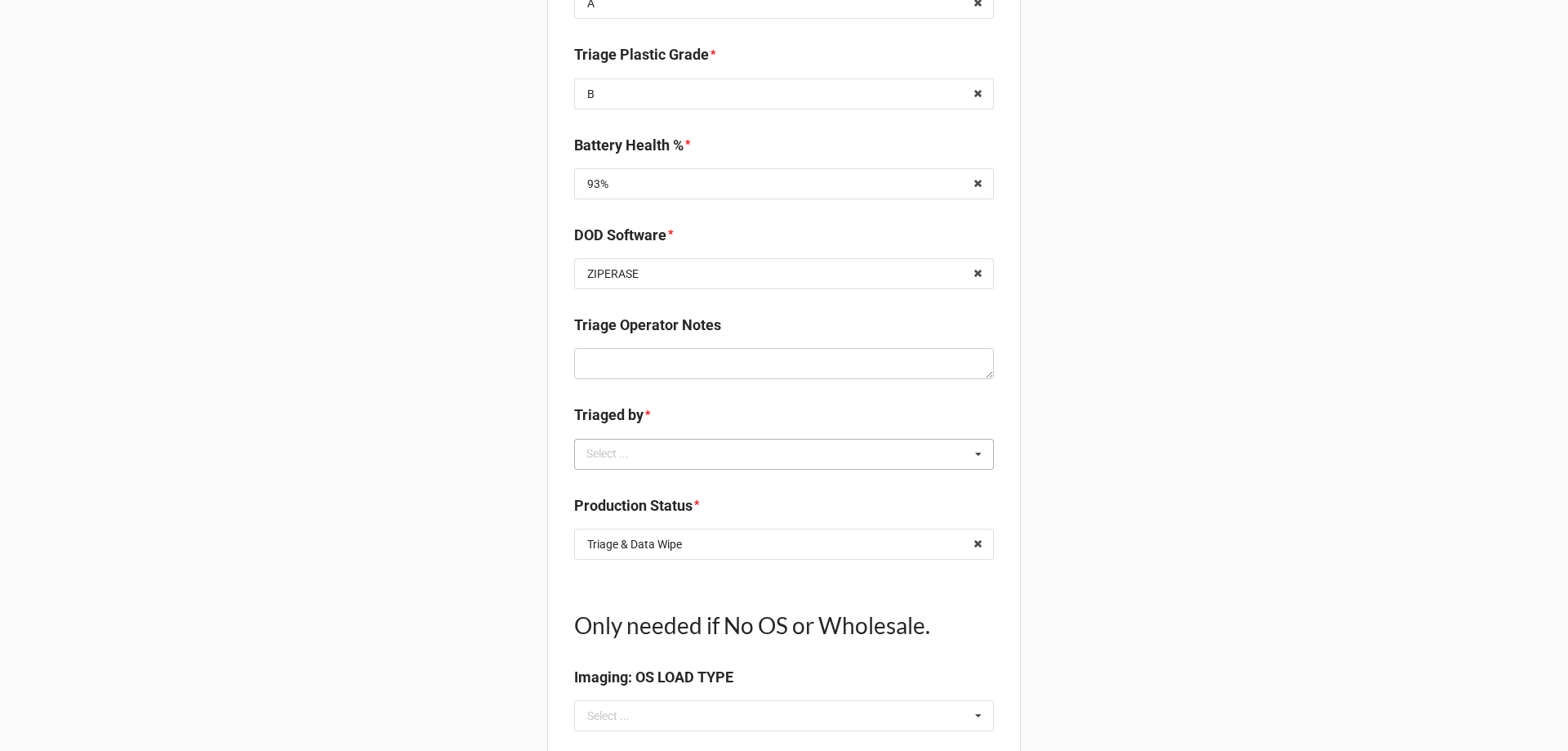
click at [636, 448] on div "Select ..." at bounding box center [616, 454] width 70 height 19
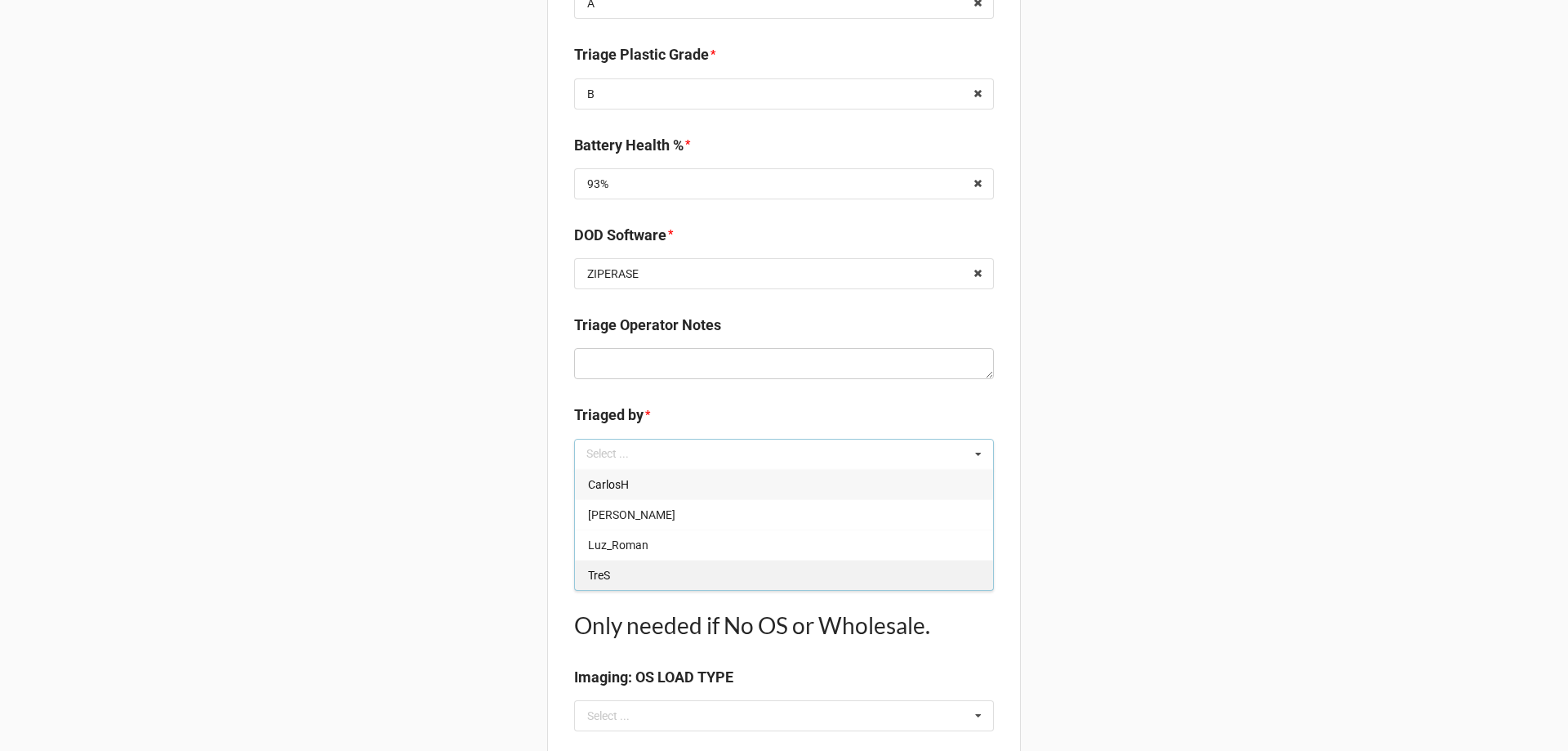
click at [641, 565] on div "TreS" at bounding box center [784, 574] width 418 height 30
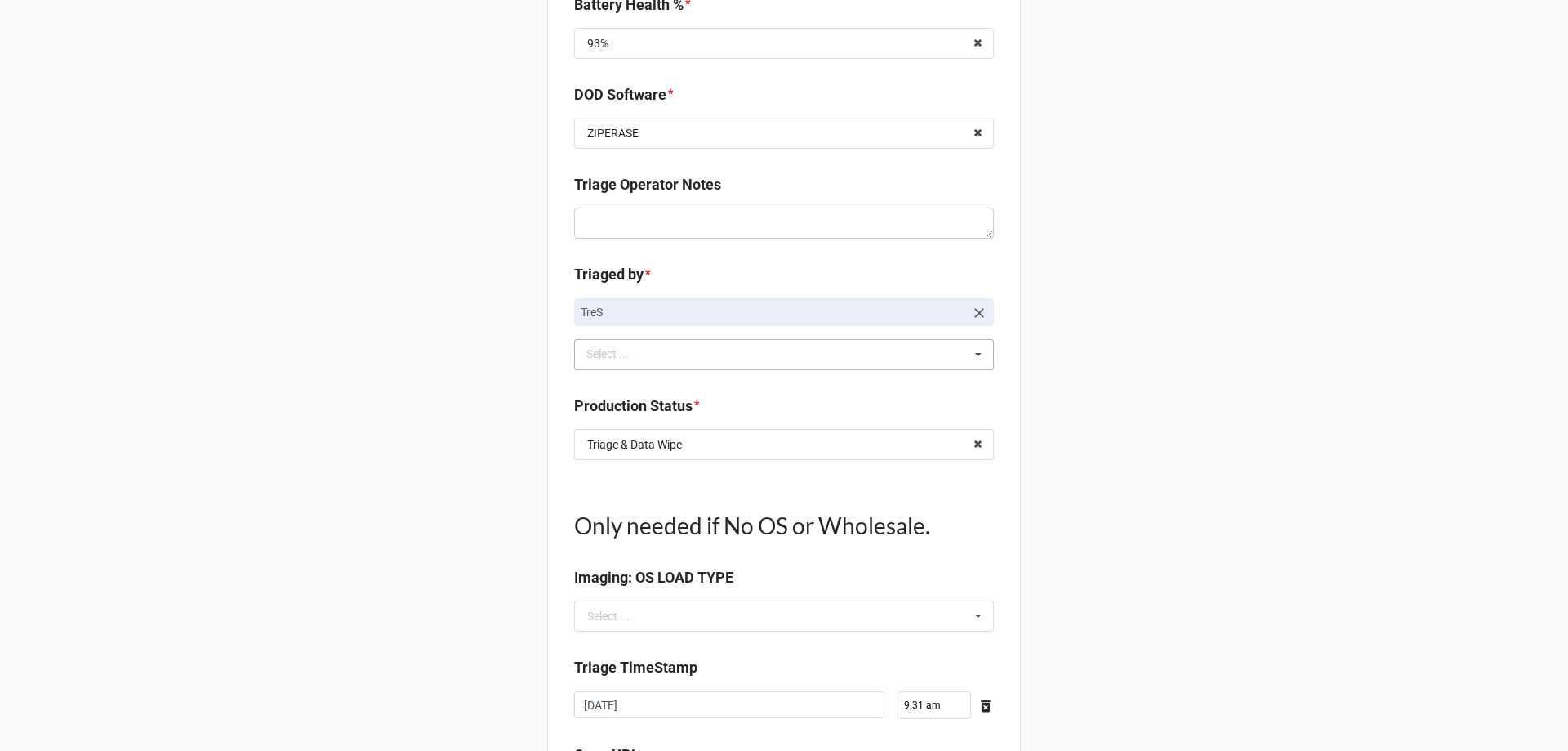
scroll to position [1634, 0]
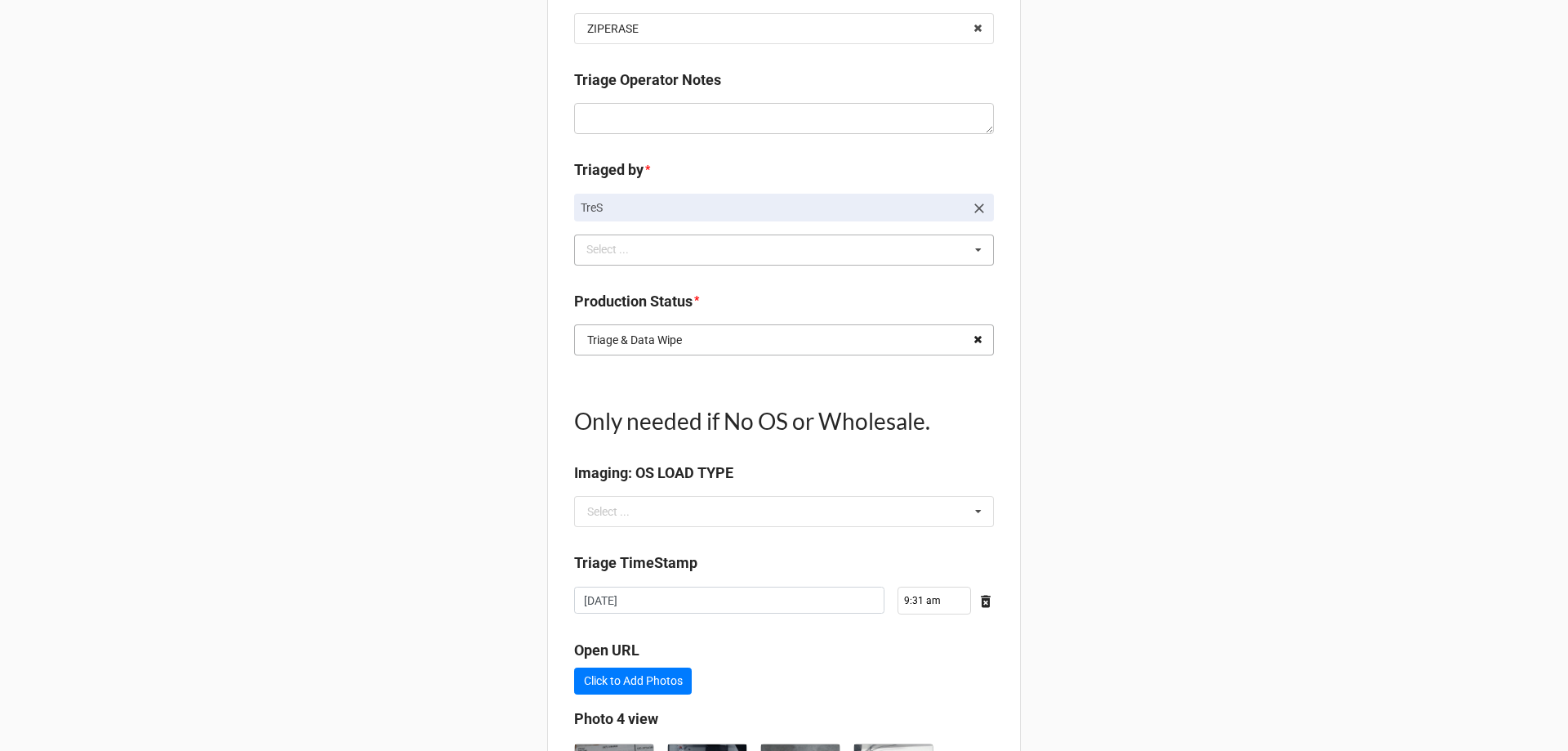
click at [965, 351] on icon at bounding box center [977, 339] width 25 height 30
click at [907, 351] on input "text" at bounding box center [784, 339] width 418 height 30
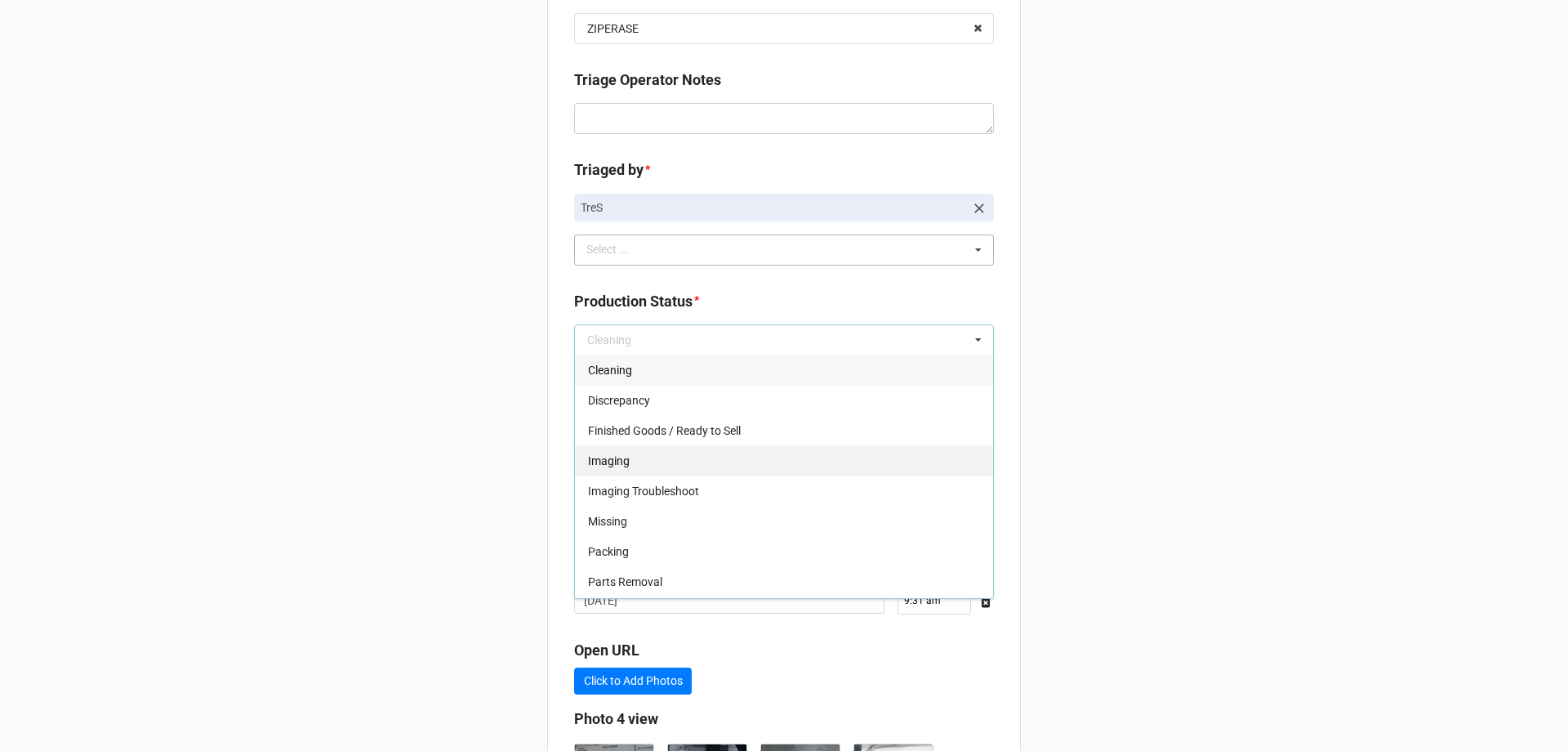
click at [646, 464] on div "Imaging" at bounding box center [784, 459] width 418 height 30
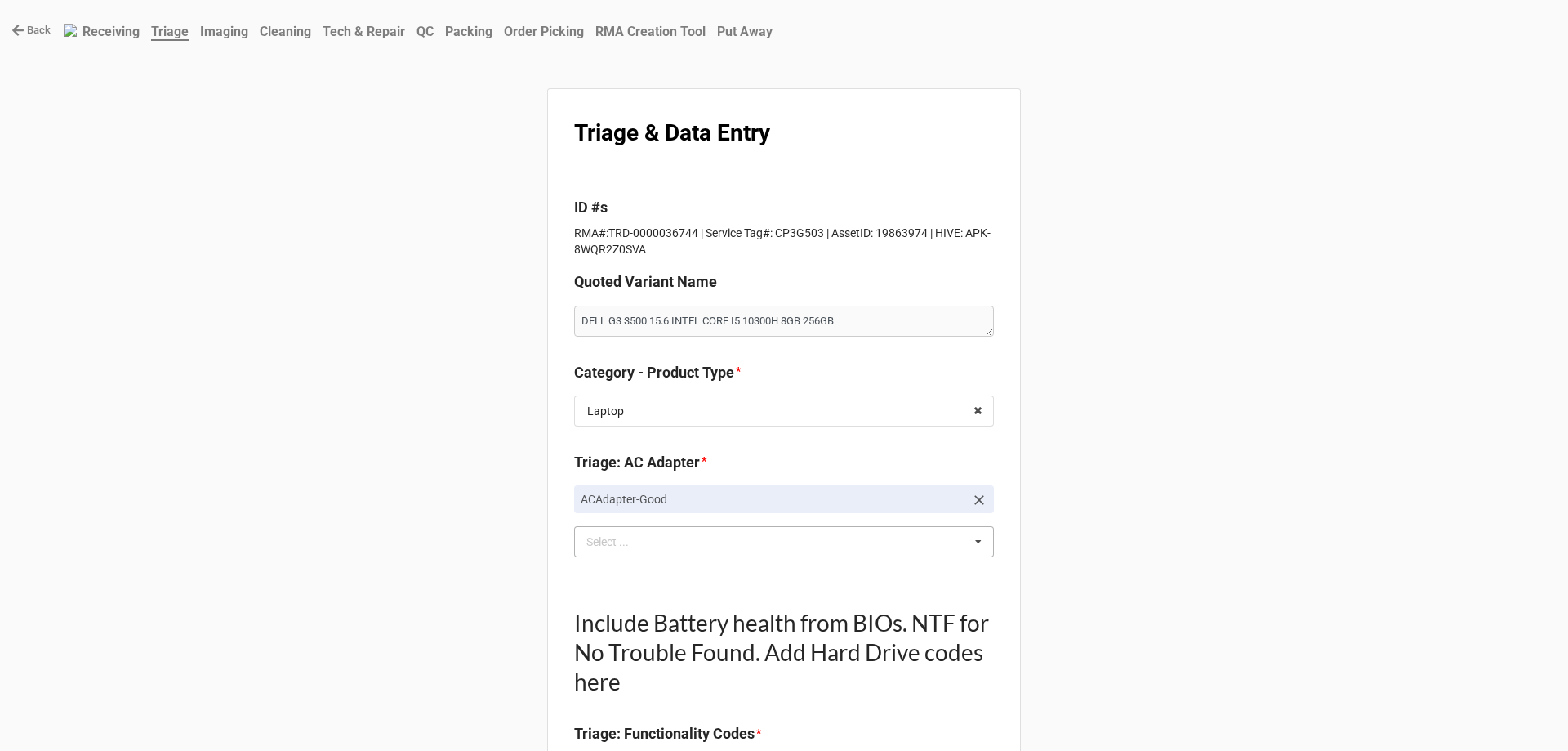
scroll to position [0, 0]
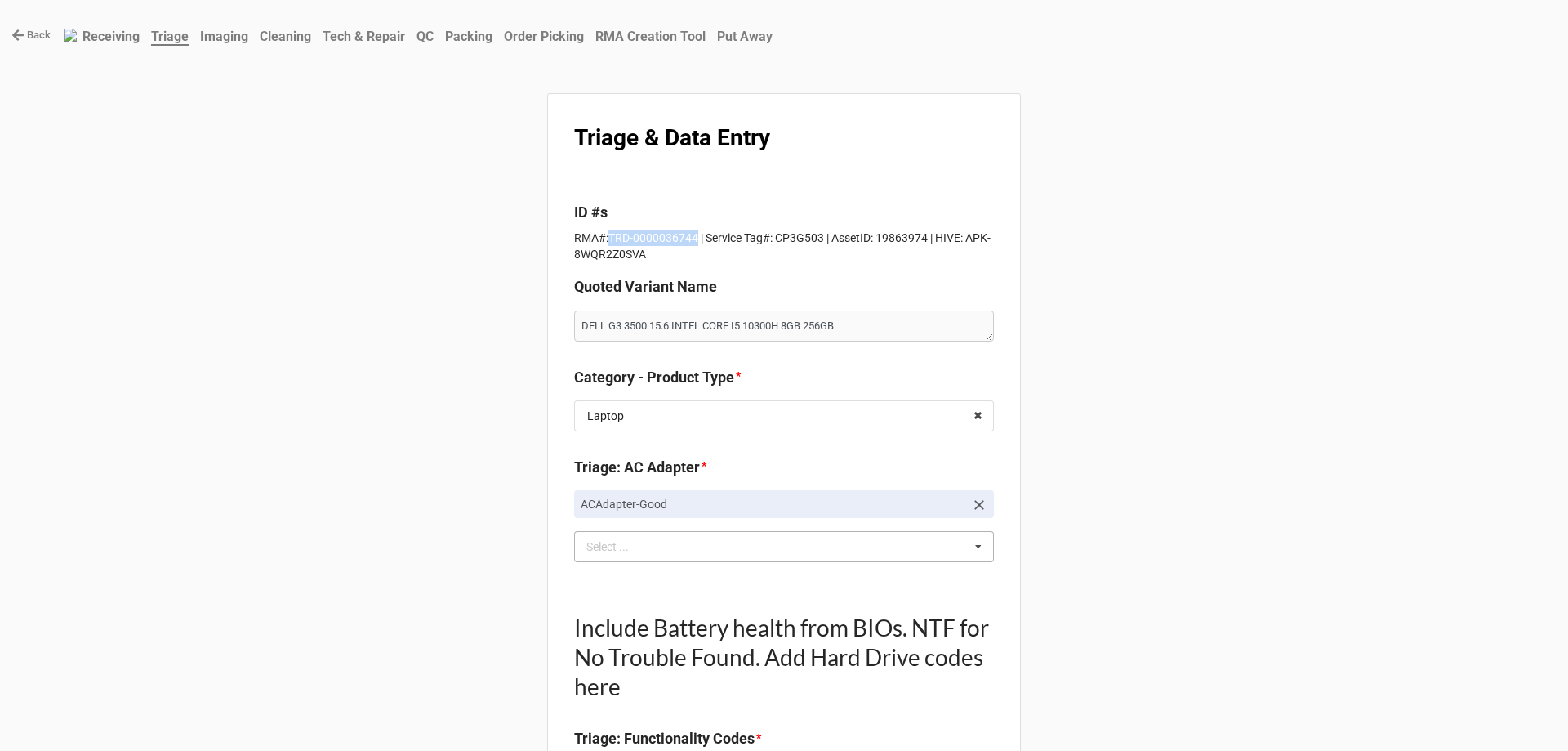
drag, startPoint x: 604, startPoint y: 241, endPoint x: 689, endPoint y: 234, distance: 85.3
click at [689, 234] on p "RMA#:TRD-0000036744 | Service Tag#: CP3G503 | AssetID: 19863974 | HIVE: APK-8WQ…" at bounding box center [784, 246] width 420 height 33
copy p "TRD-0000036744"
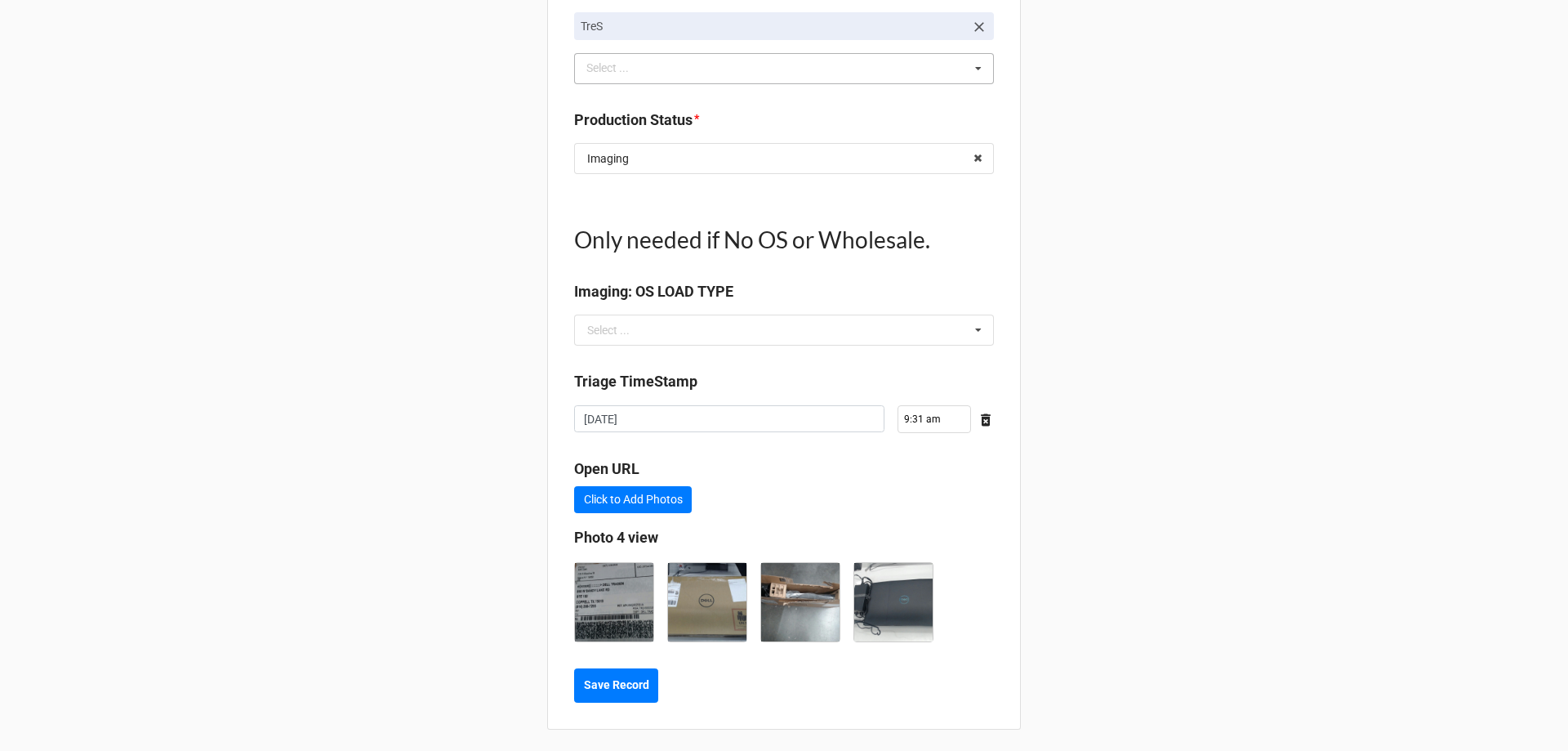
scroll to position [1820, 0]
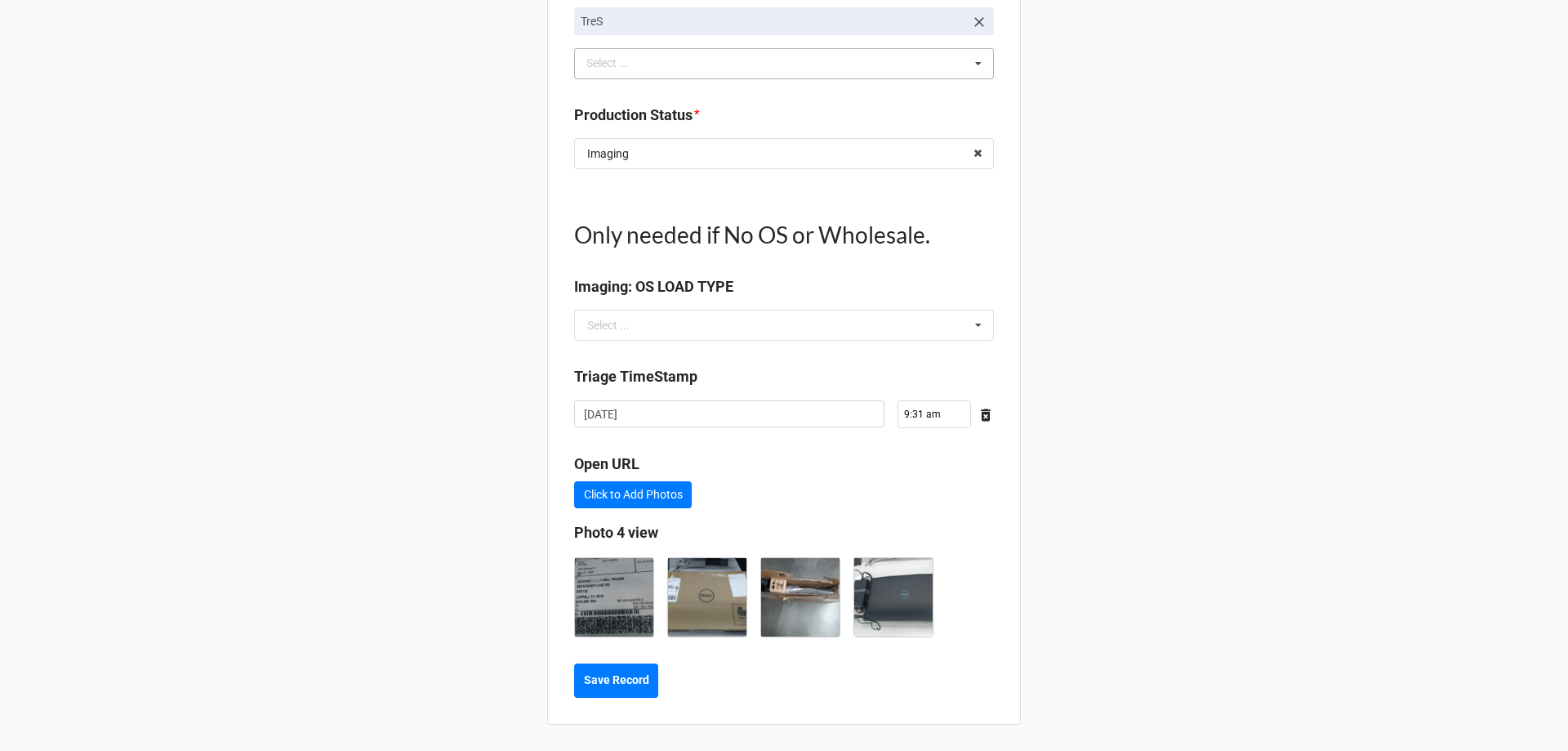
type textarea "x"
click at [640, 674] on b "Save Record" at bounding box center [616, 680] width 65 height 17
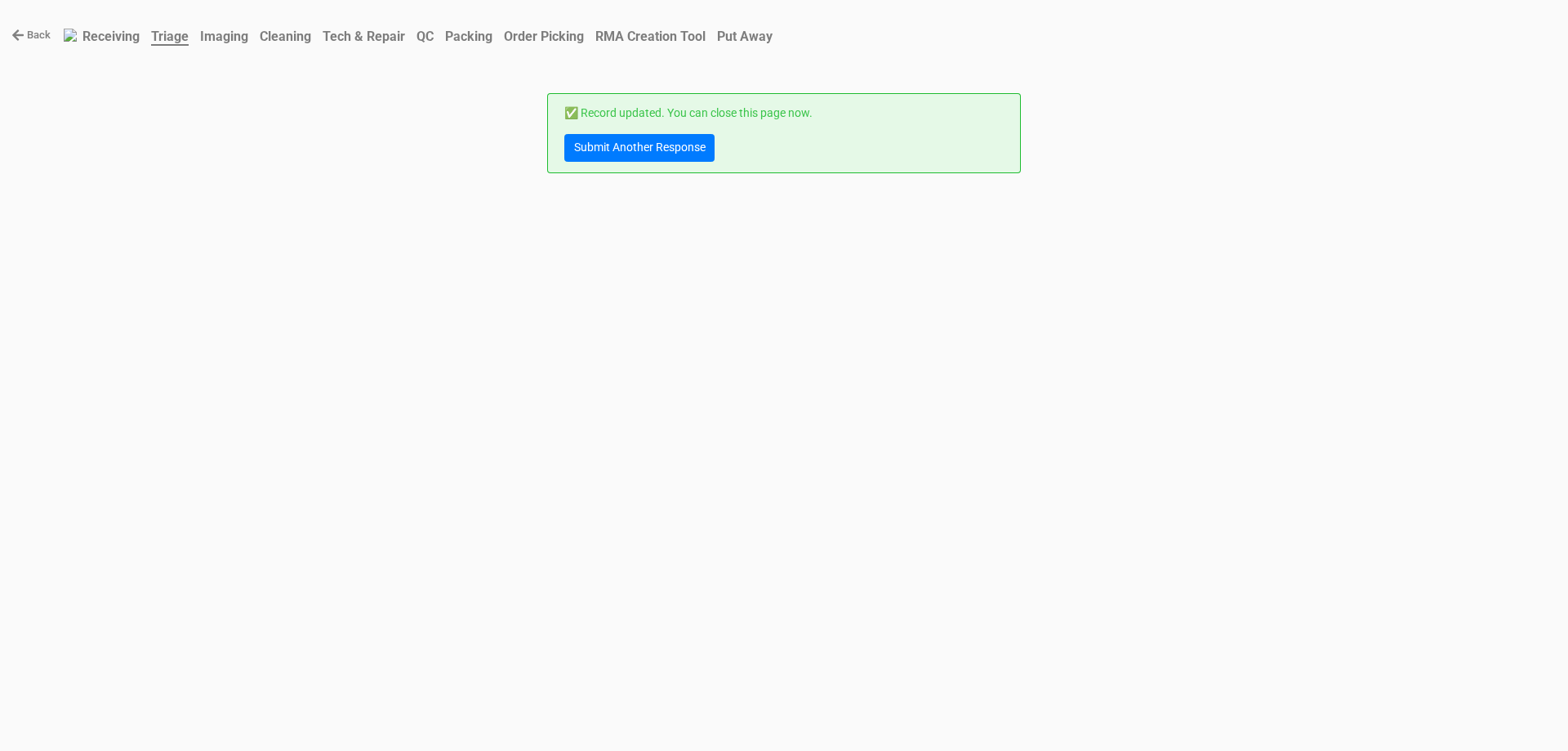
scroll to position [0, 0]
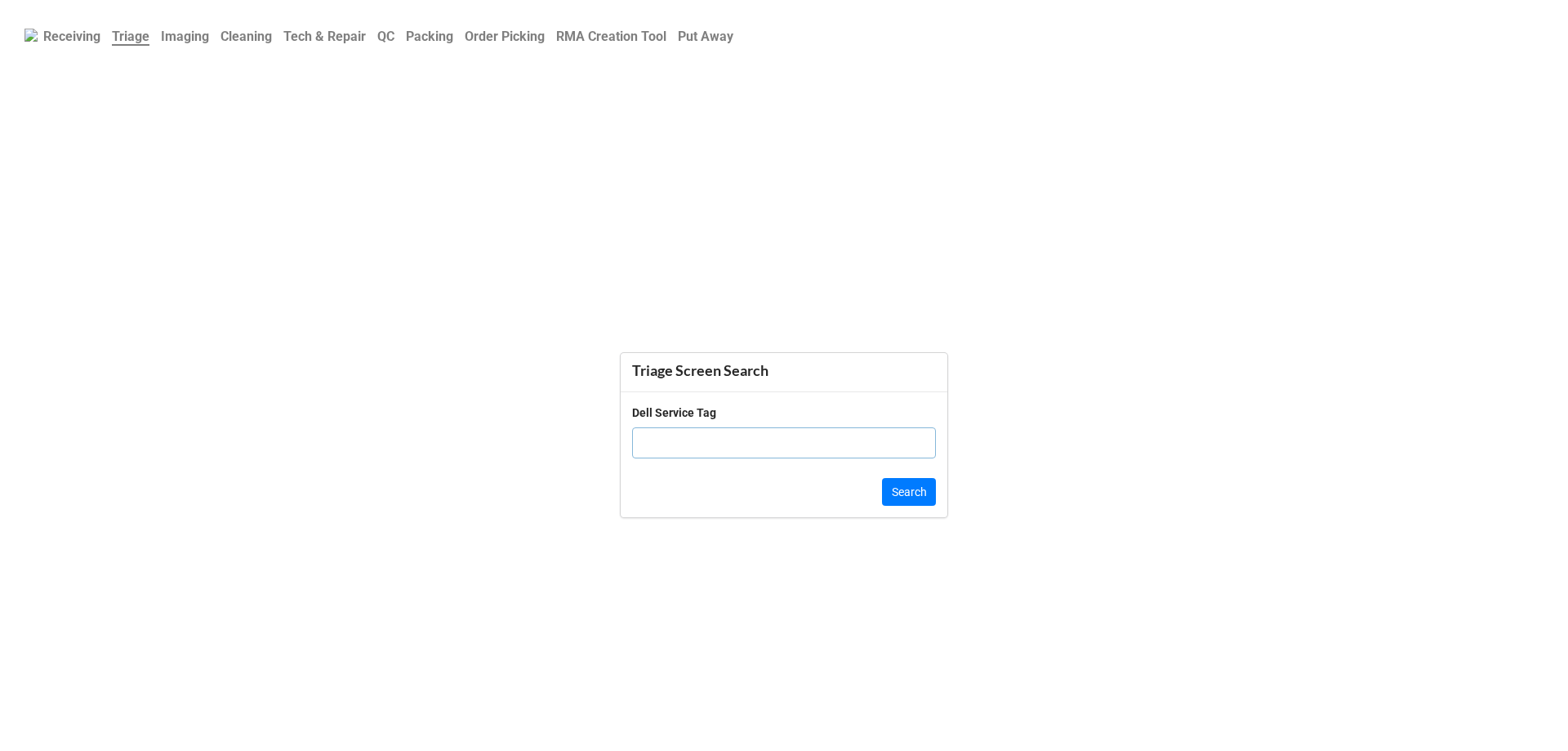
click at [667, 445] on input "text" at bounding box center [784, 443] width 303 height 31
type input "j"
type input "JFGVMJ3"
click button "Search" at bounding box center [908, 491] width 54 height 28
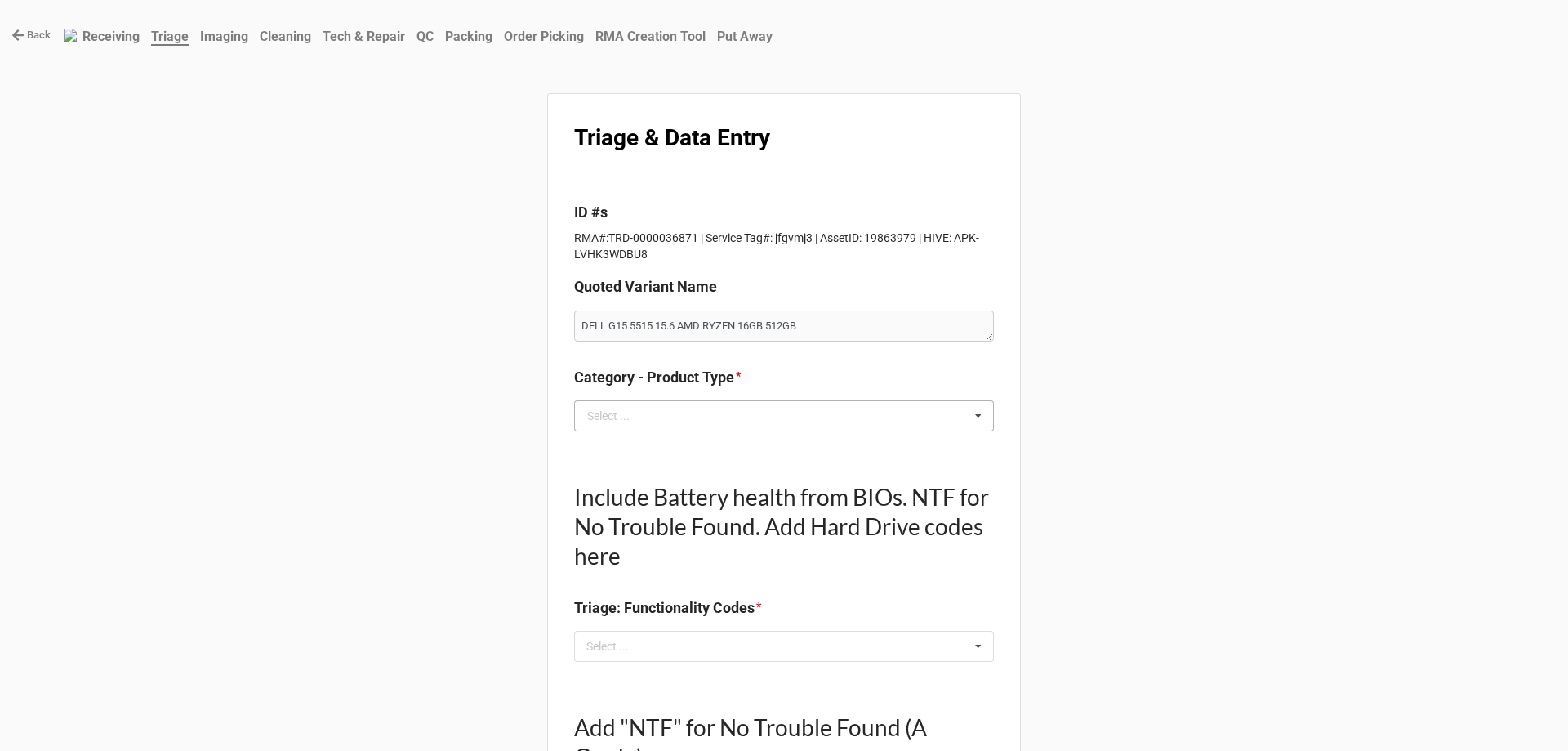
click at [604, 416] on div "Select ..." at bounding box center [608, 416] width 42 height 12
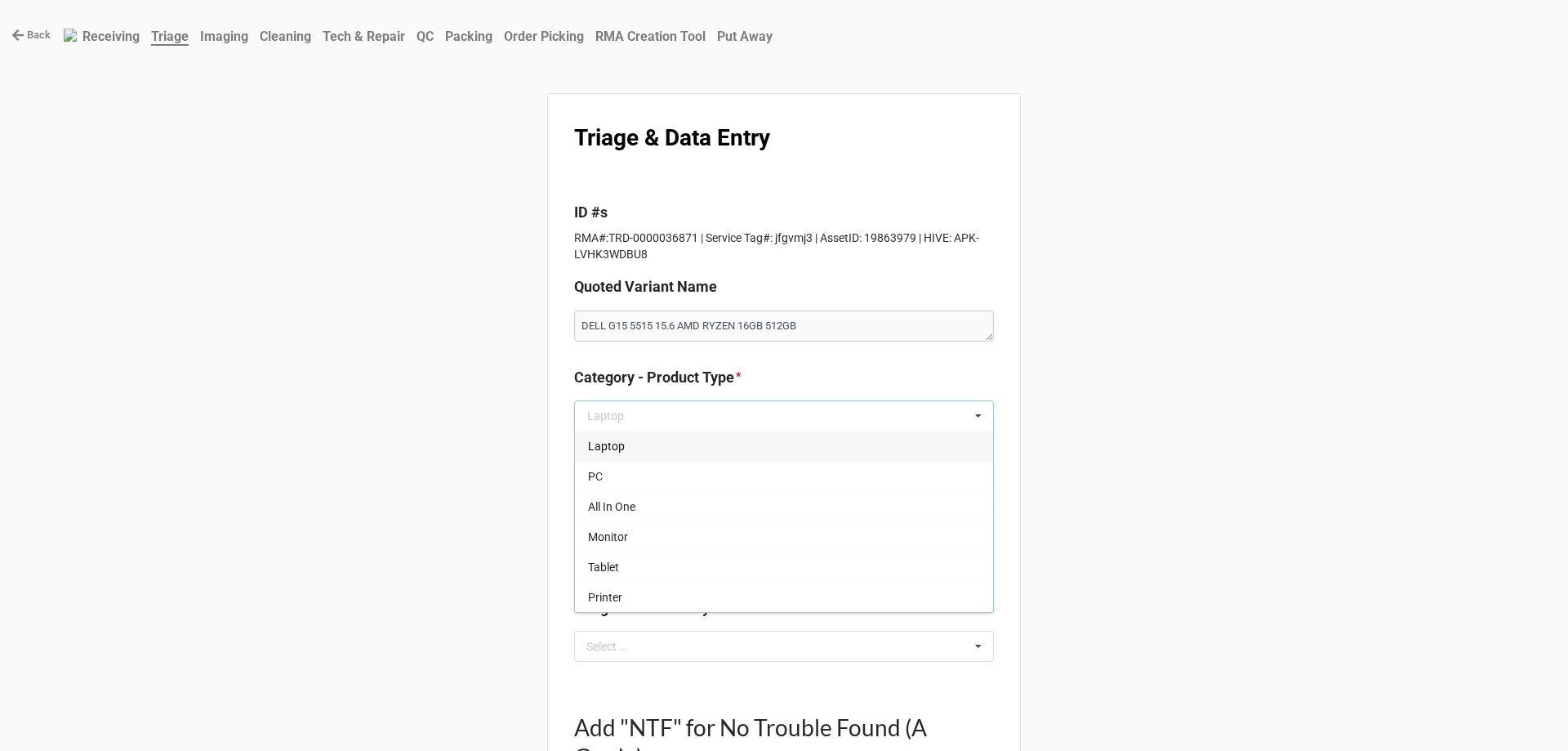
click at [624, 447] on div "Laptop" at bounding box center [784, 445] width 418 height 30
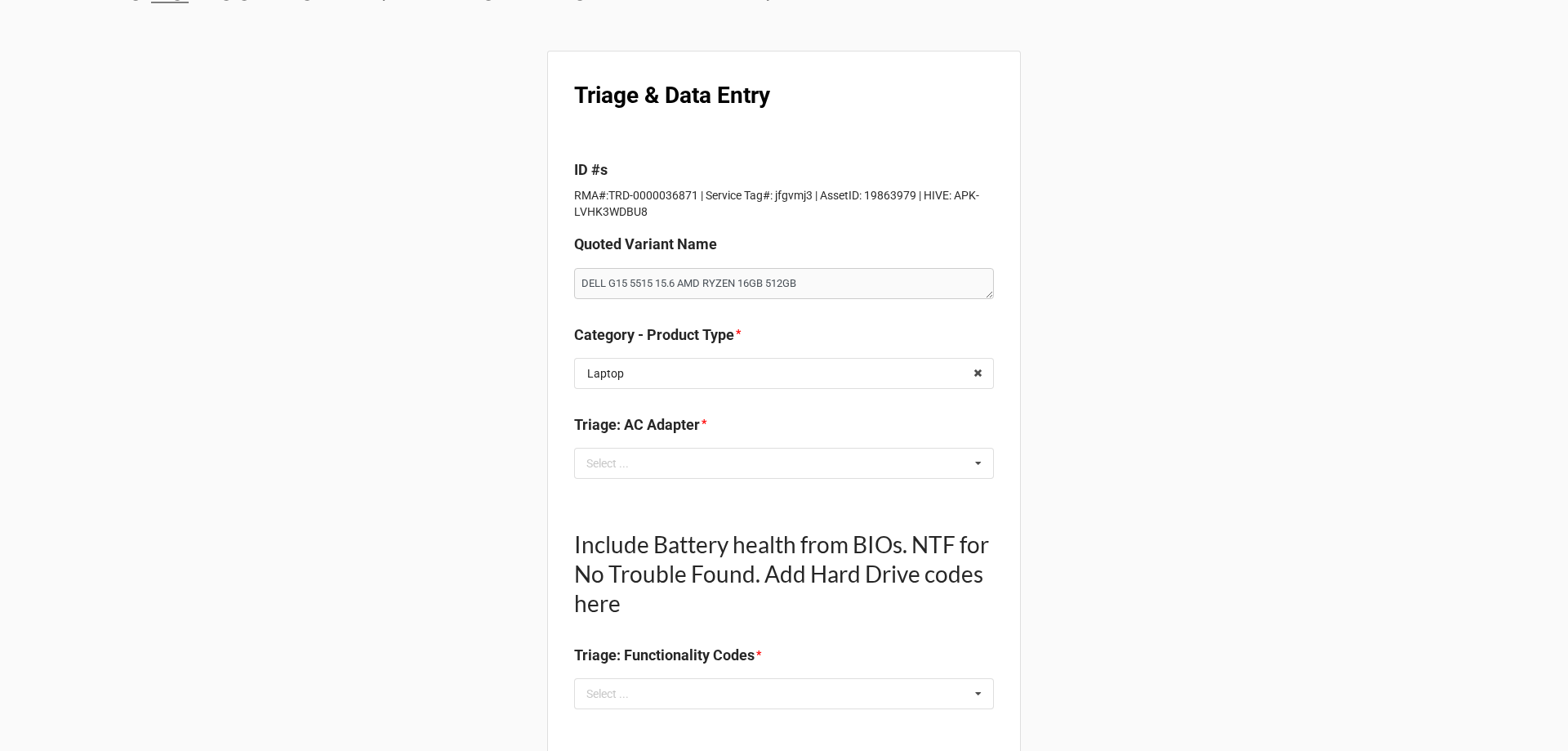
scroll to position [82, 0]
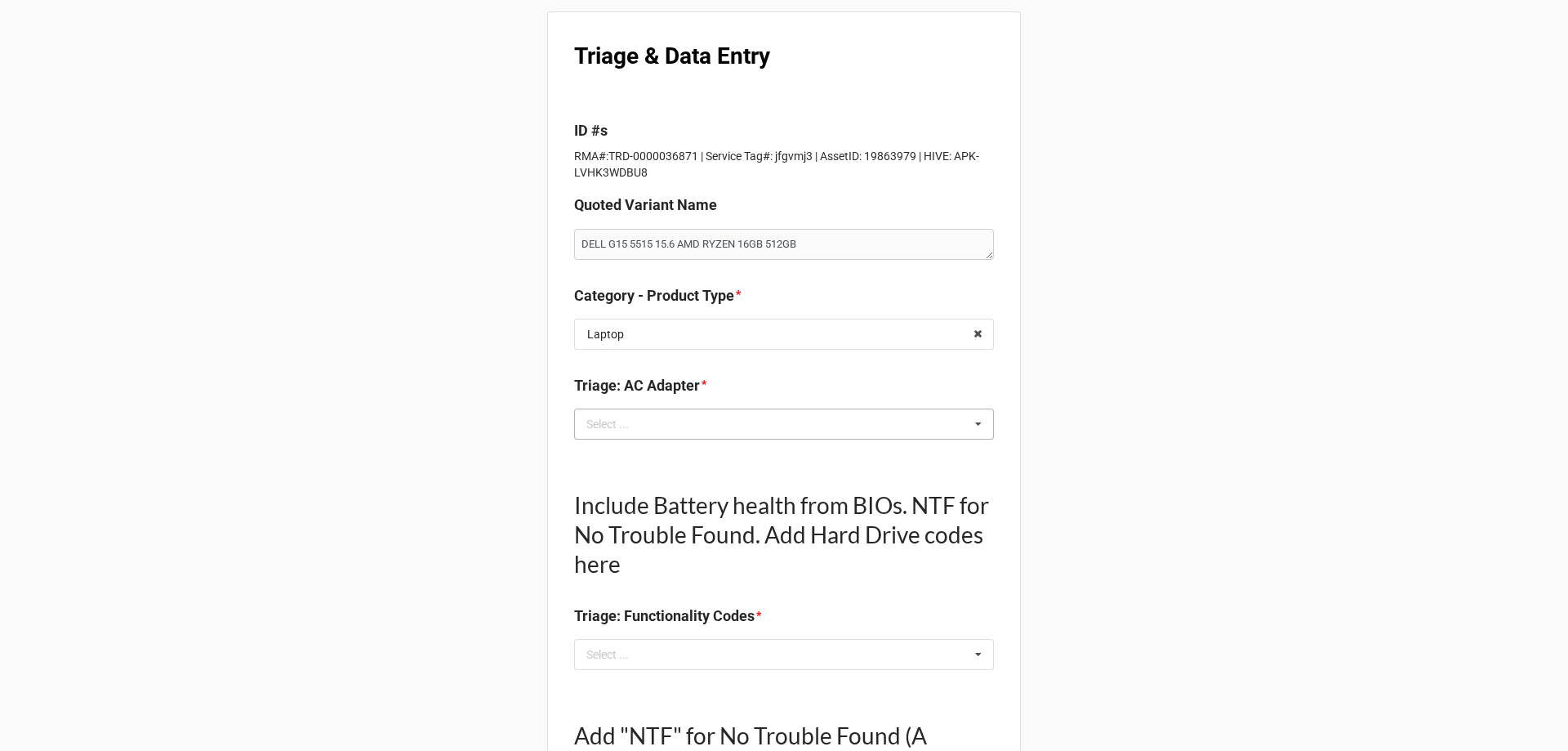
click at [629, 424] on div "Select ..." at bounding box center [616, 424] width 70 height 19
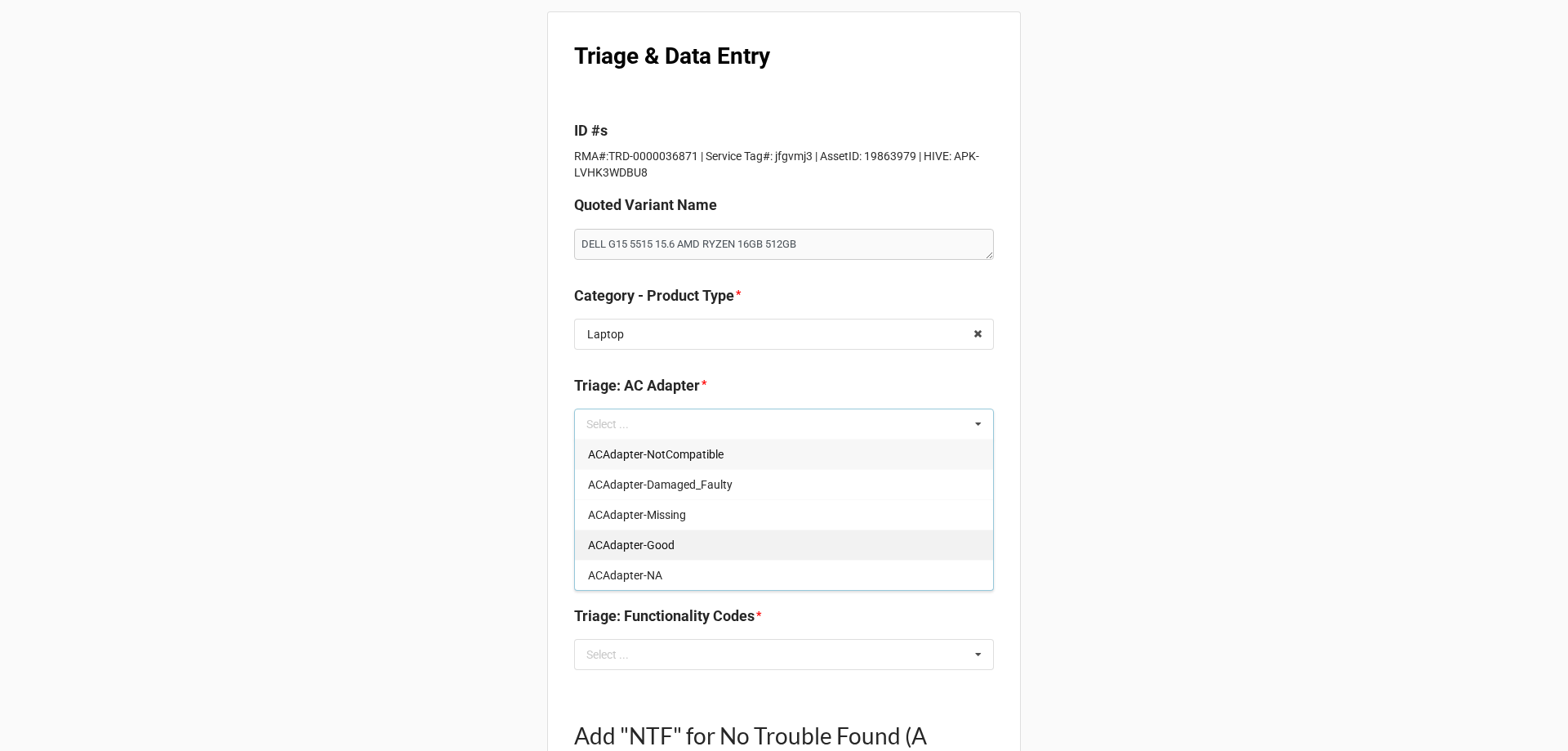
click at [649, 538] on span "ACAdapter-Good" at bounding box center [631, 545] width 86 height 13
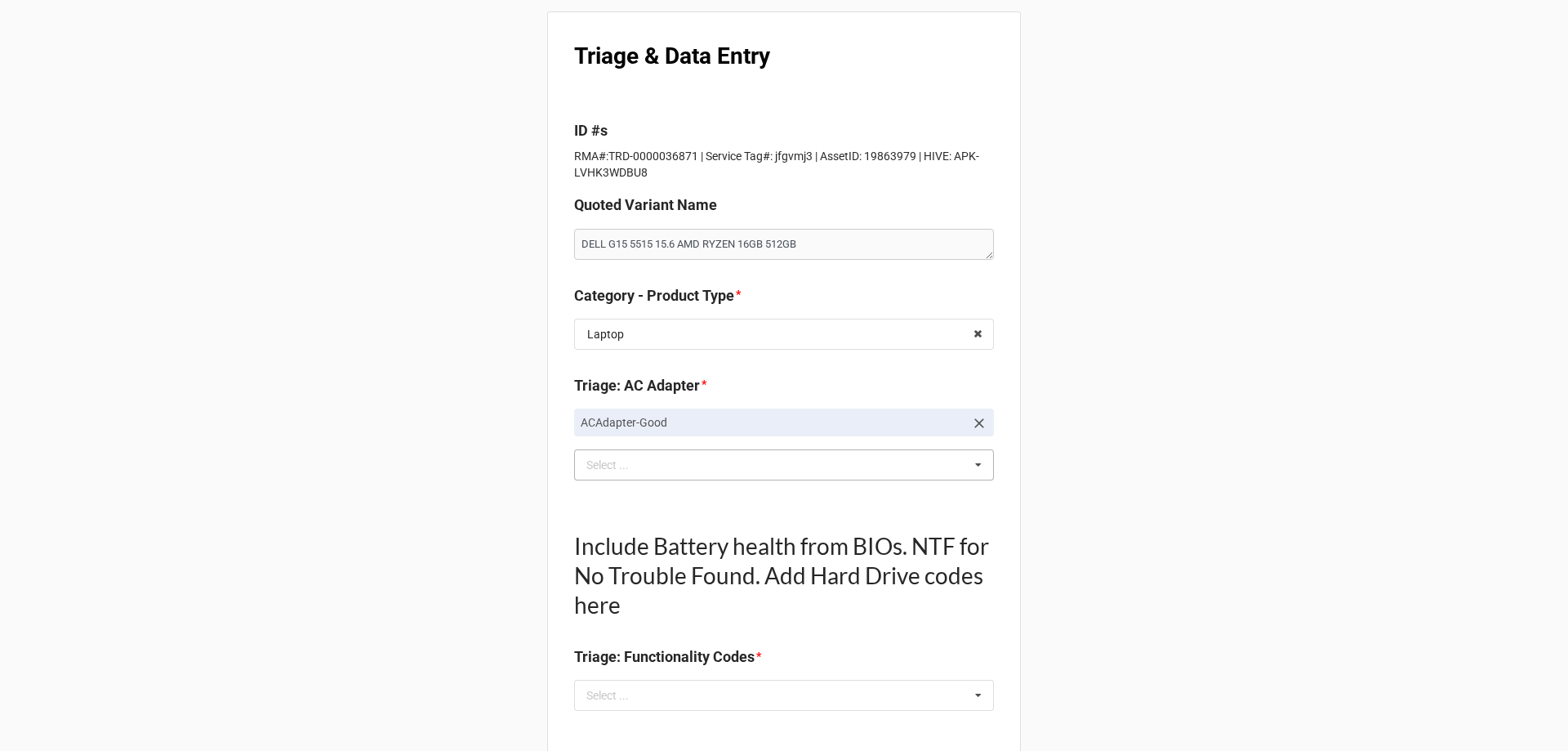
scroll to position [490, 0]
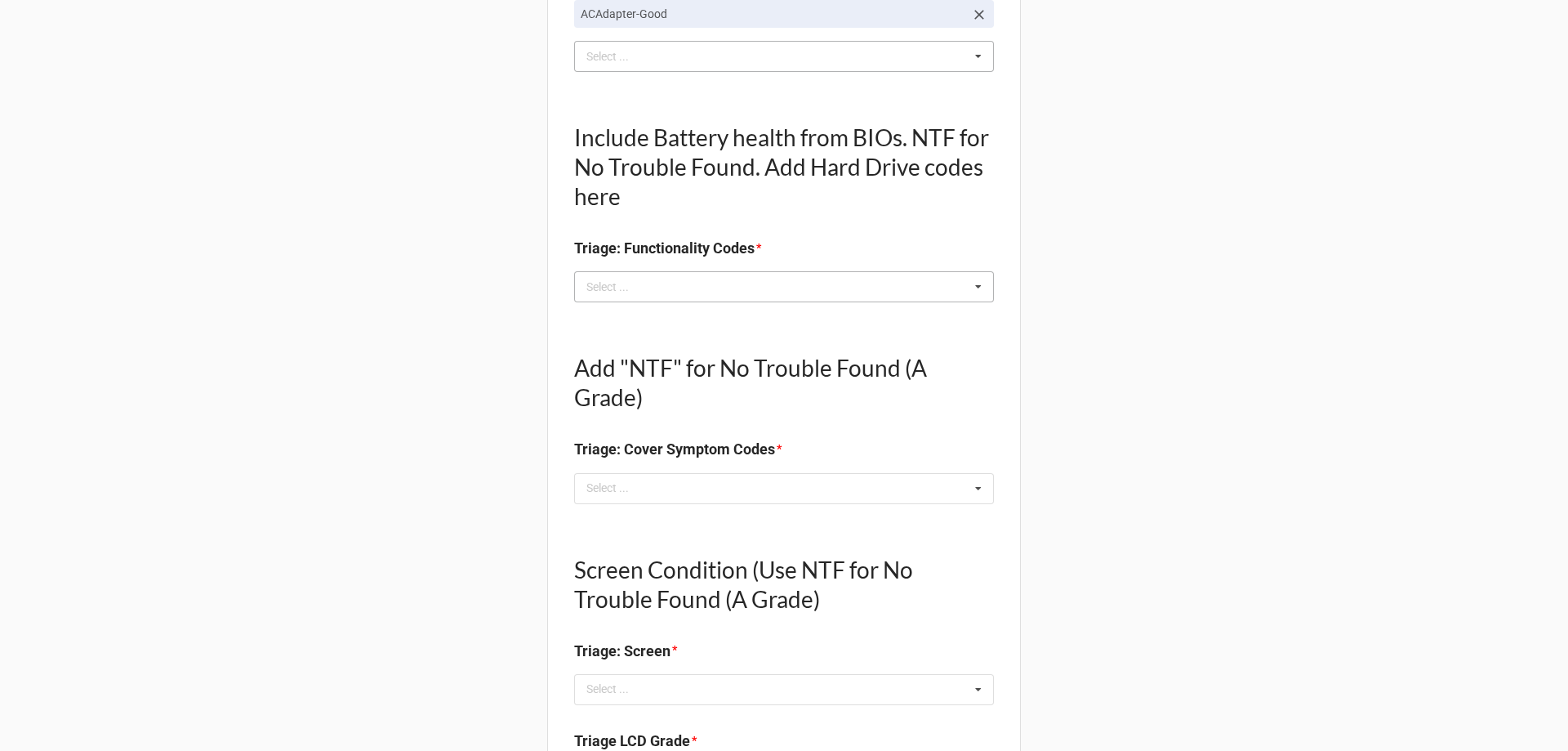
click at [670, 273] on div "Select ... No results found." at bounding box center [784, 286] width 420 height 31
type textarea "x"
click at [325, 388] on div "Back Receiving Triage Imaging Cleaning Tech & Repair QC Packing Order Picking R…" at bounding box center [784, 714] width 1568 height 2407
click at [636, 290] on div "Select ..." at bounding box center [616, 287] width 70 height 19
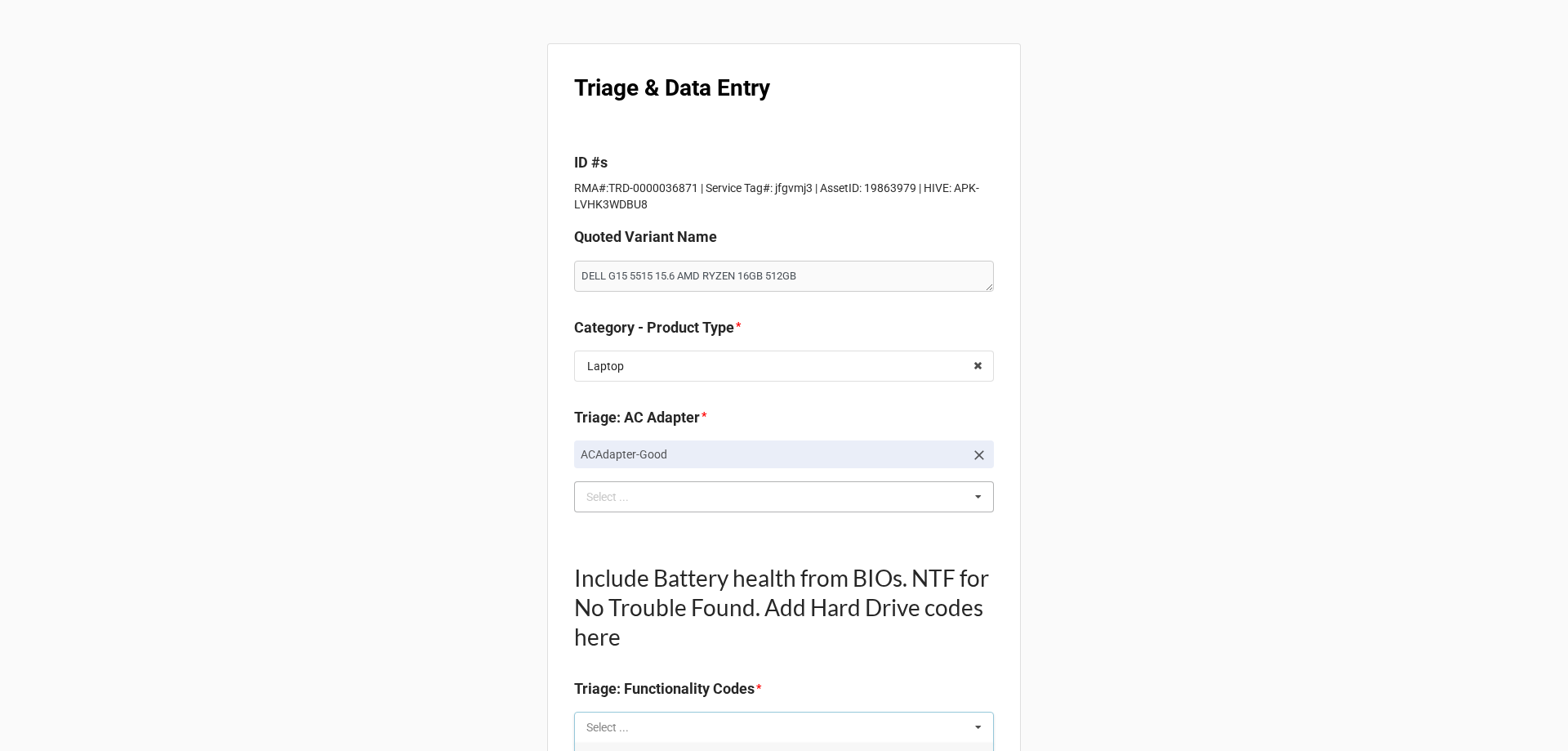
scroll to position [0, 0]
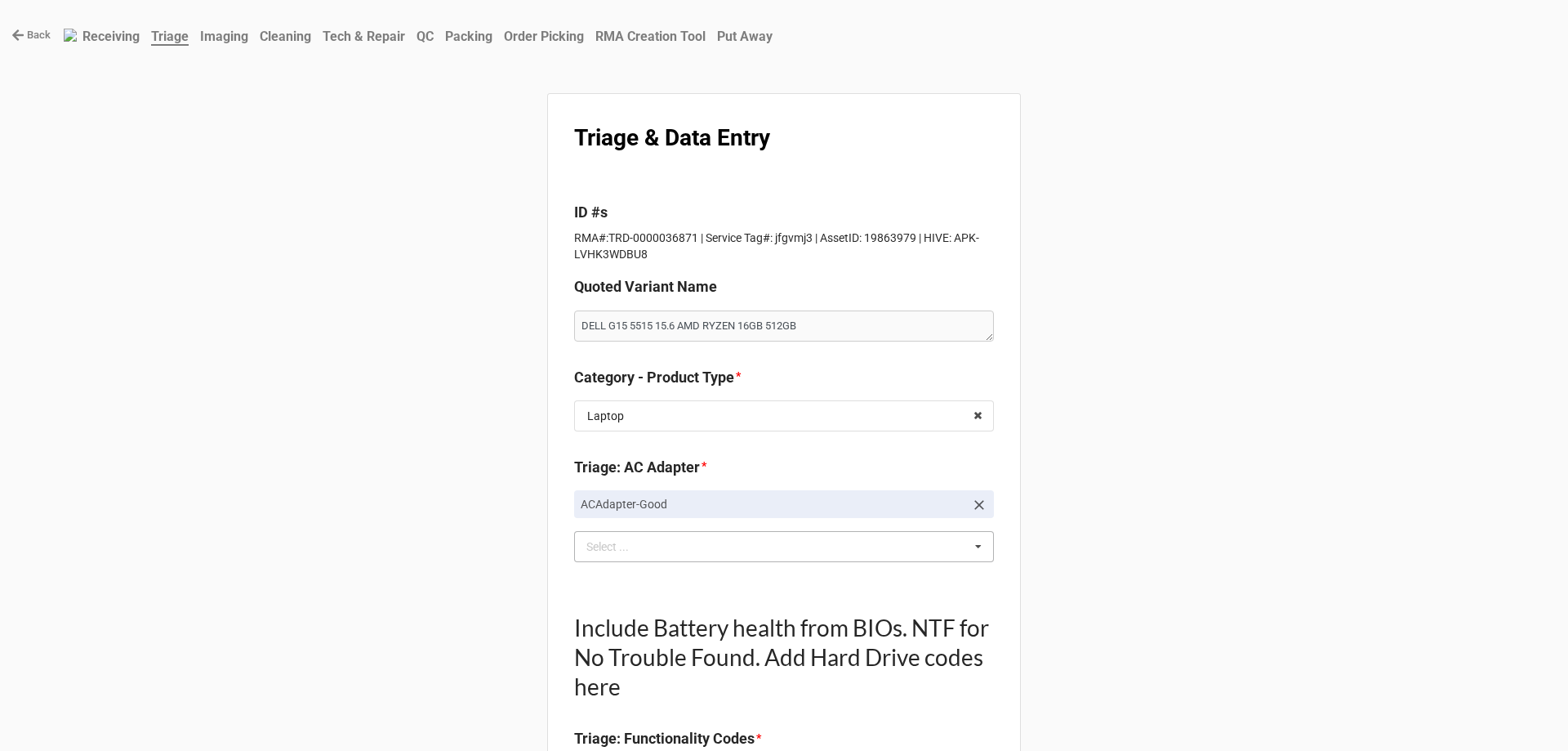
click at [33, 28] on link "Back" at bounding box center [31, 35] width 39 height 16
